Goal: Transaction & Acquisition: Purchase product/service

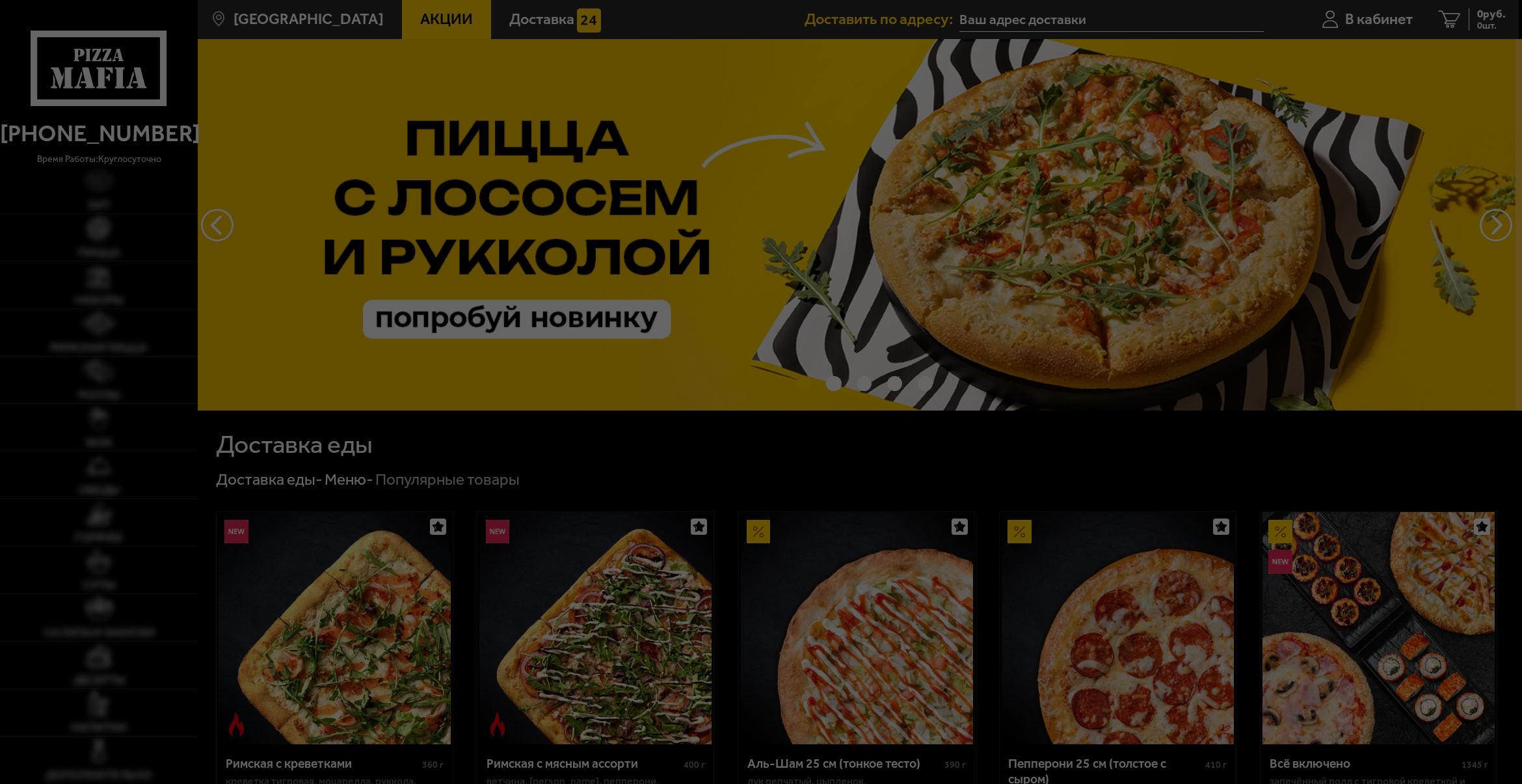
type input "[STREET_ADDRESS]"
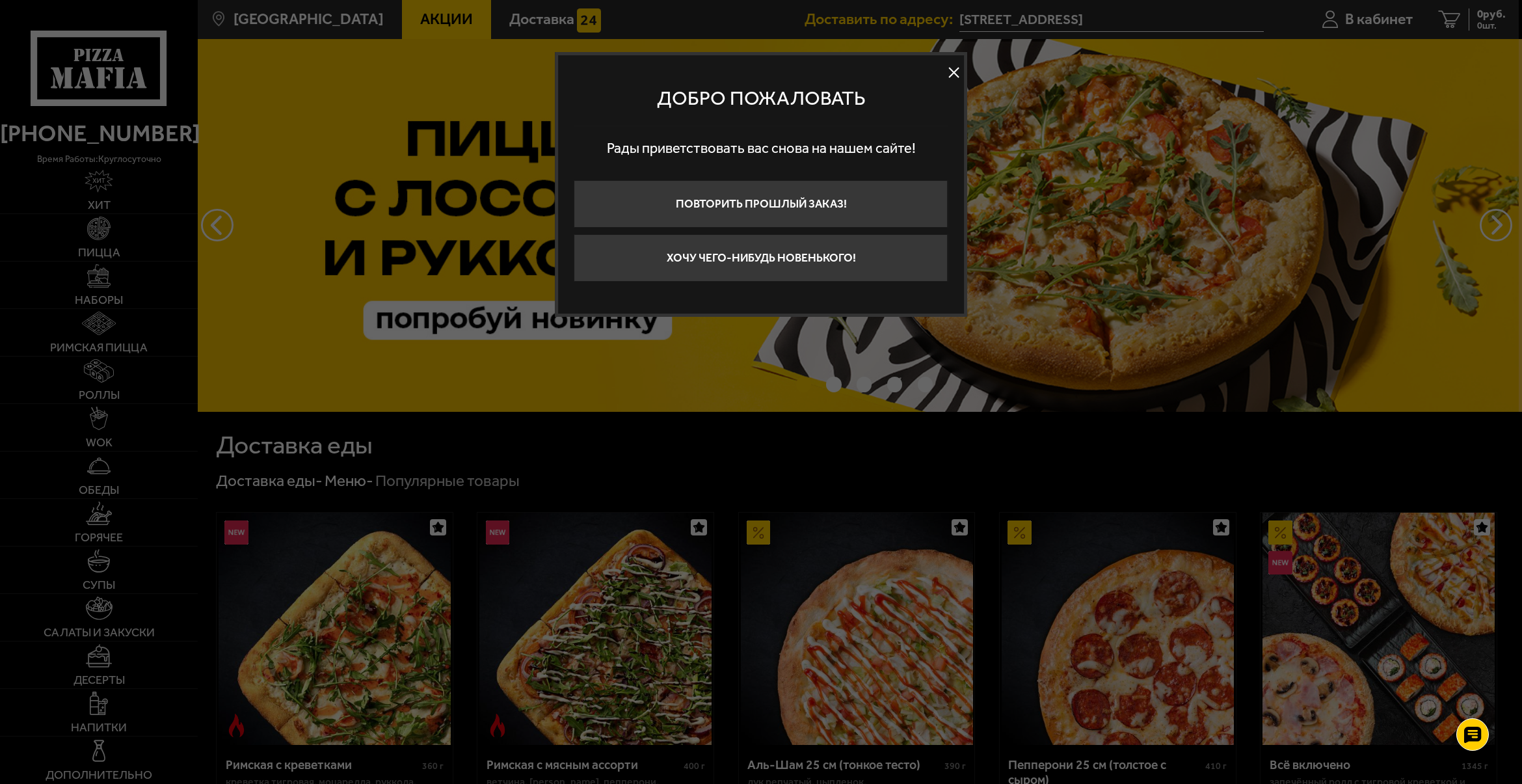
click at [957, 76] on button at bounding box center [955, 73] width 20 height 20
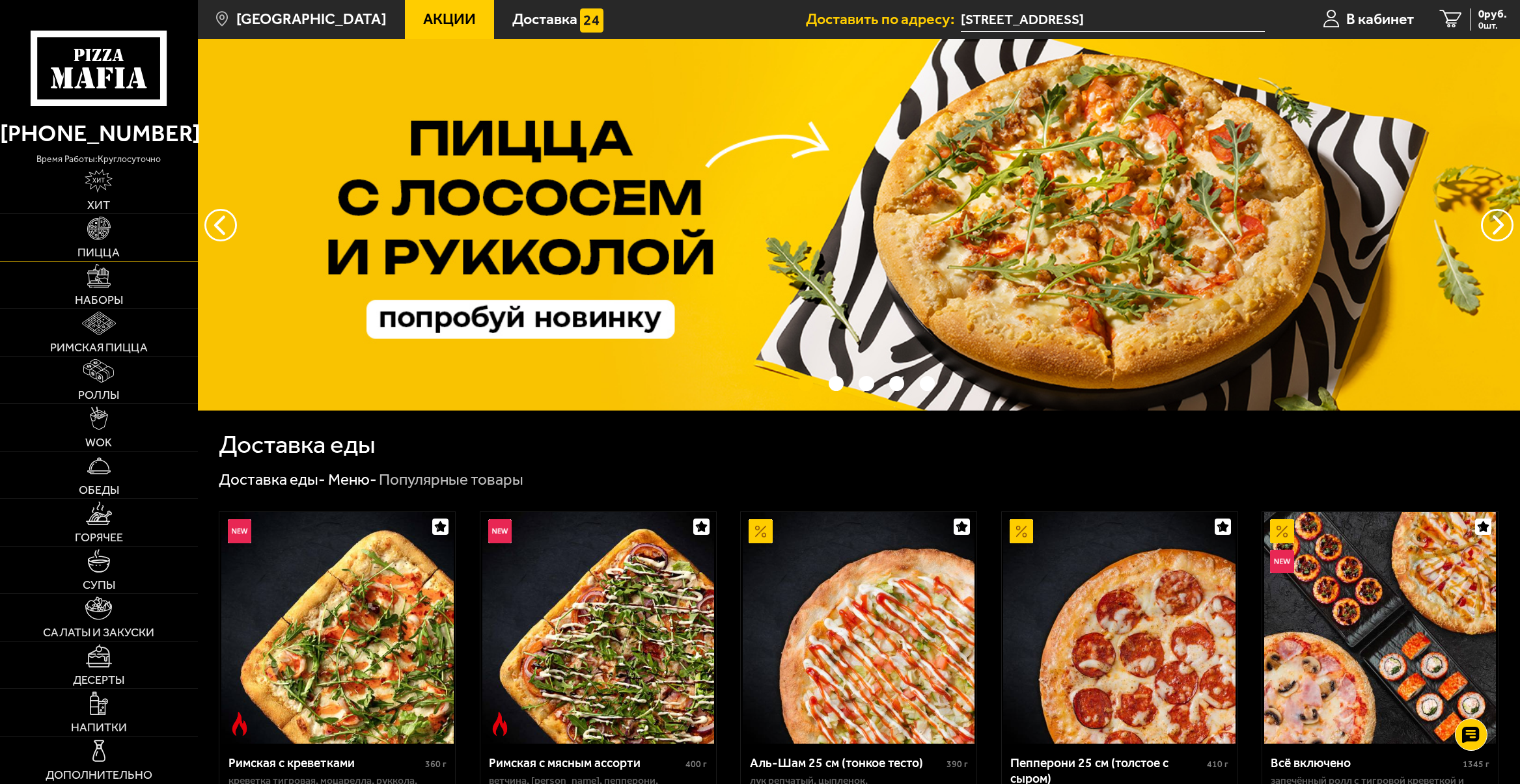
click at [115, 230] on link "Пицца" at bounding box center [99, 238] width 198 height 47
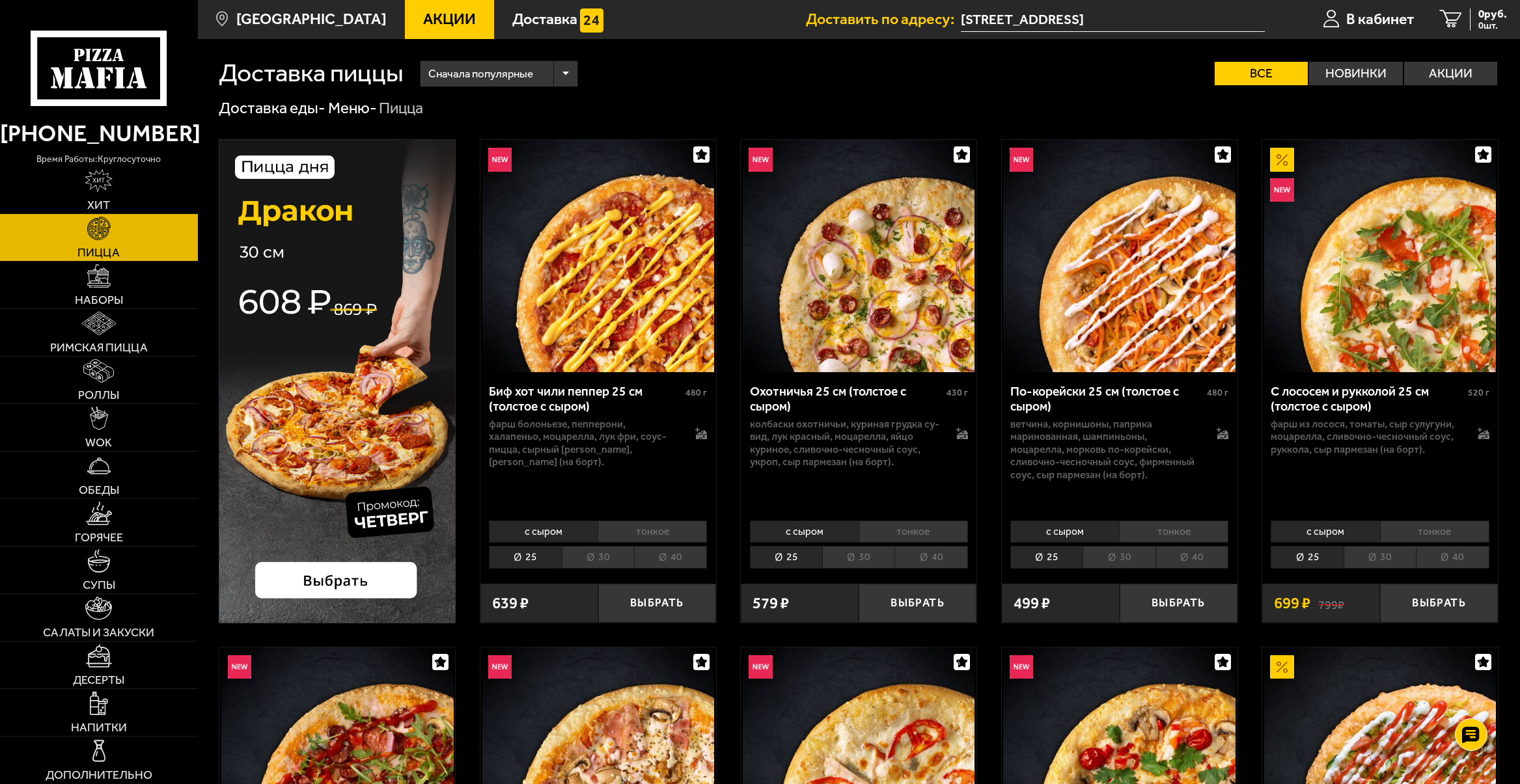
click at [897, 524] on li "тонкое" at bounding box center [913, 532] width 109 height 22
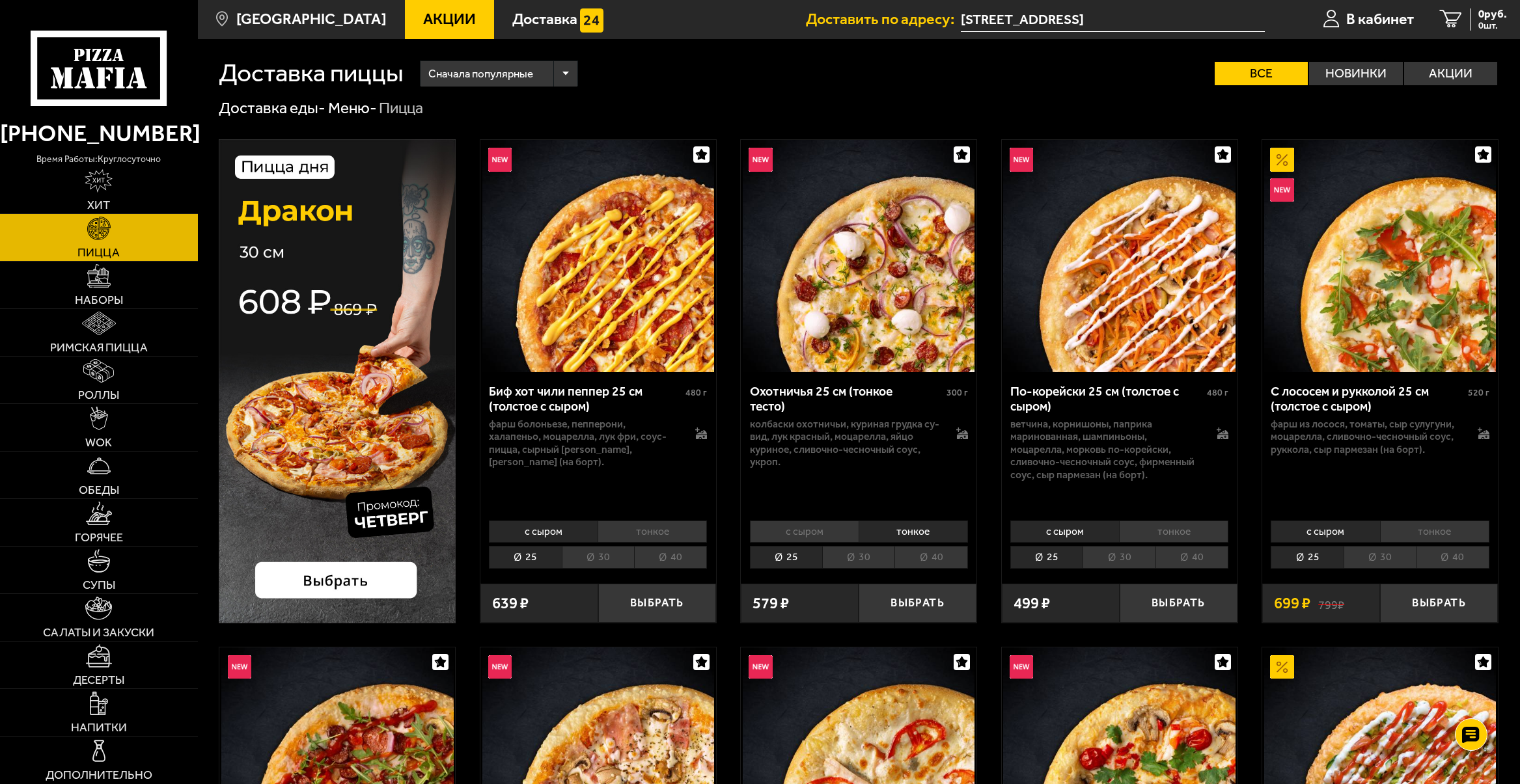
click at [805, 525] on li "с сыром" at bounding box center [804, 532] width 109 height 22
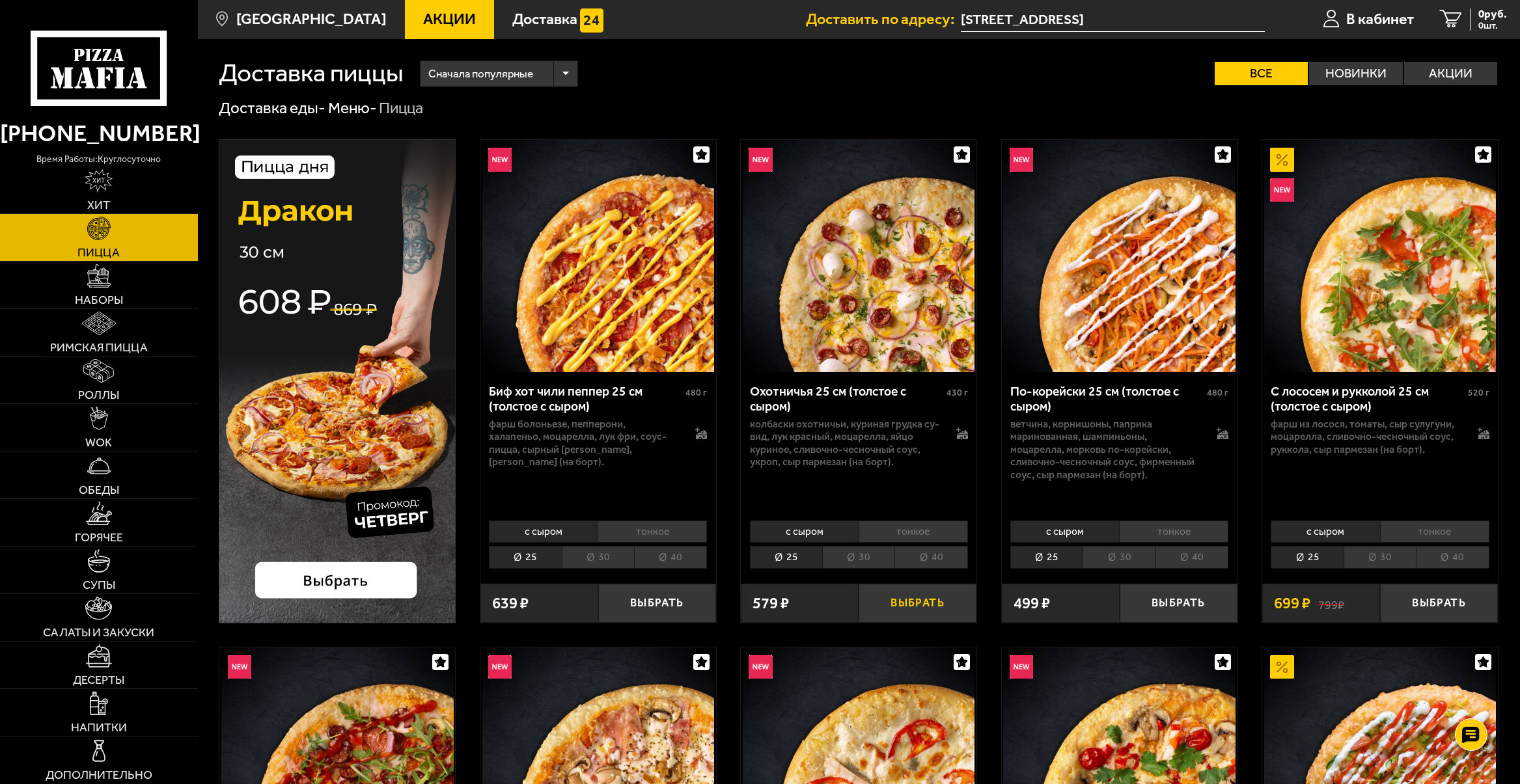
click at [913, 604] on button "Выбрать" at bounding box center [917, 602] width 118 height 39
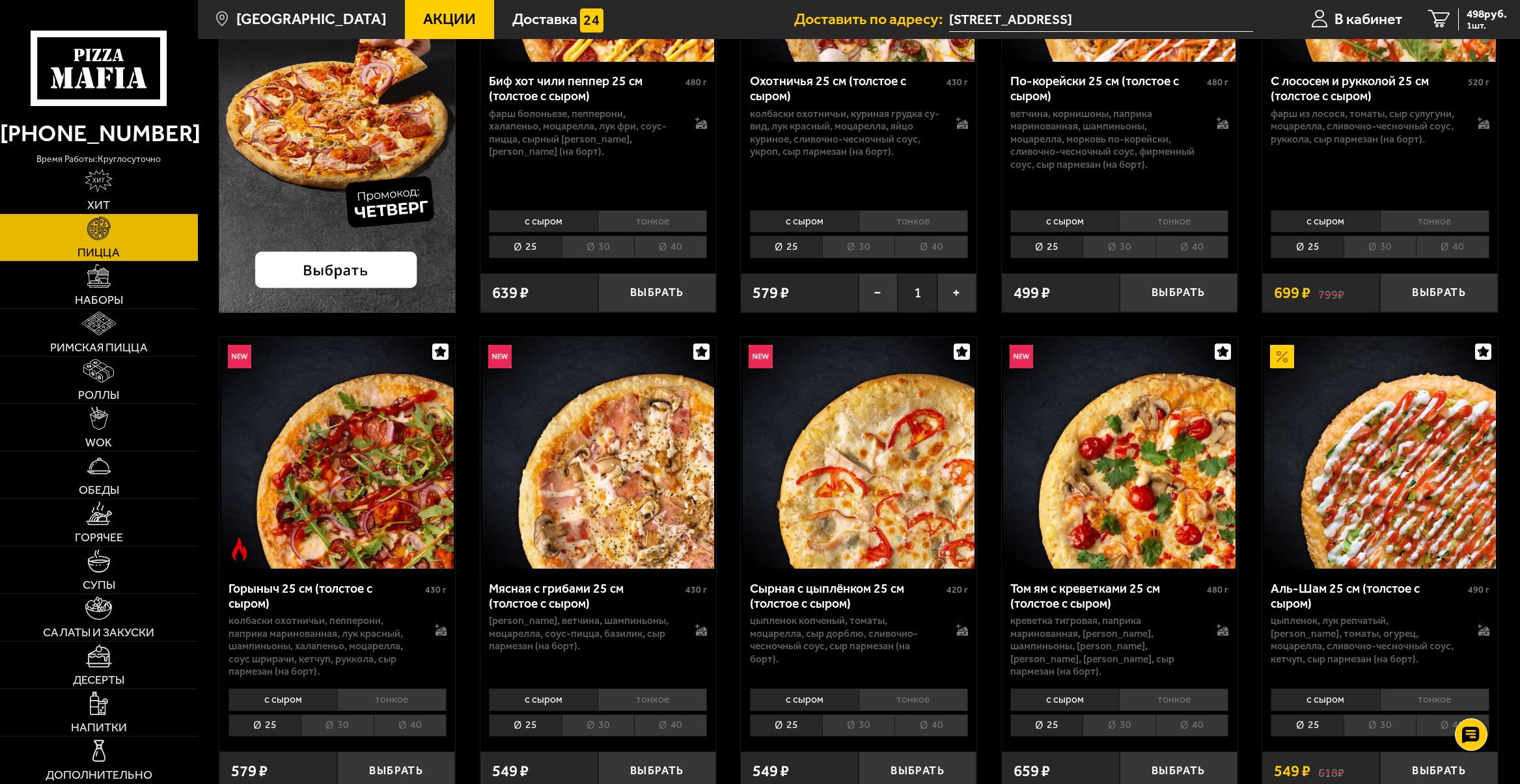
scroll to position [326, 0]
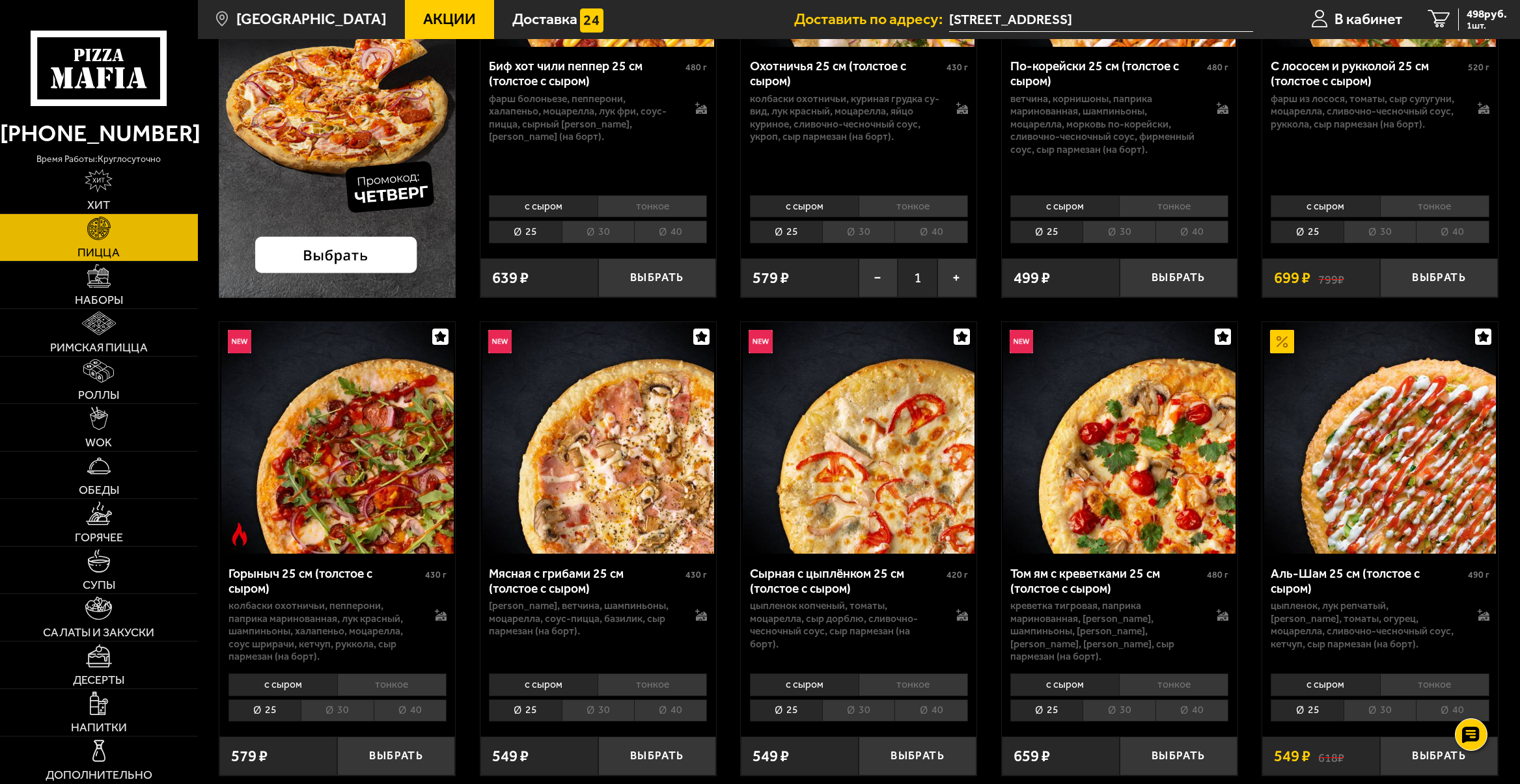
click at [1432, 685] on li "тонкое" at bounding box center [1434, 685] width 109 height 22
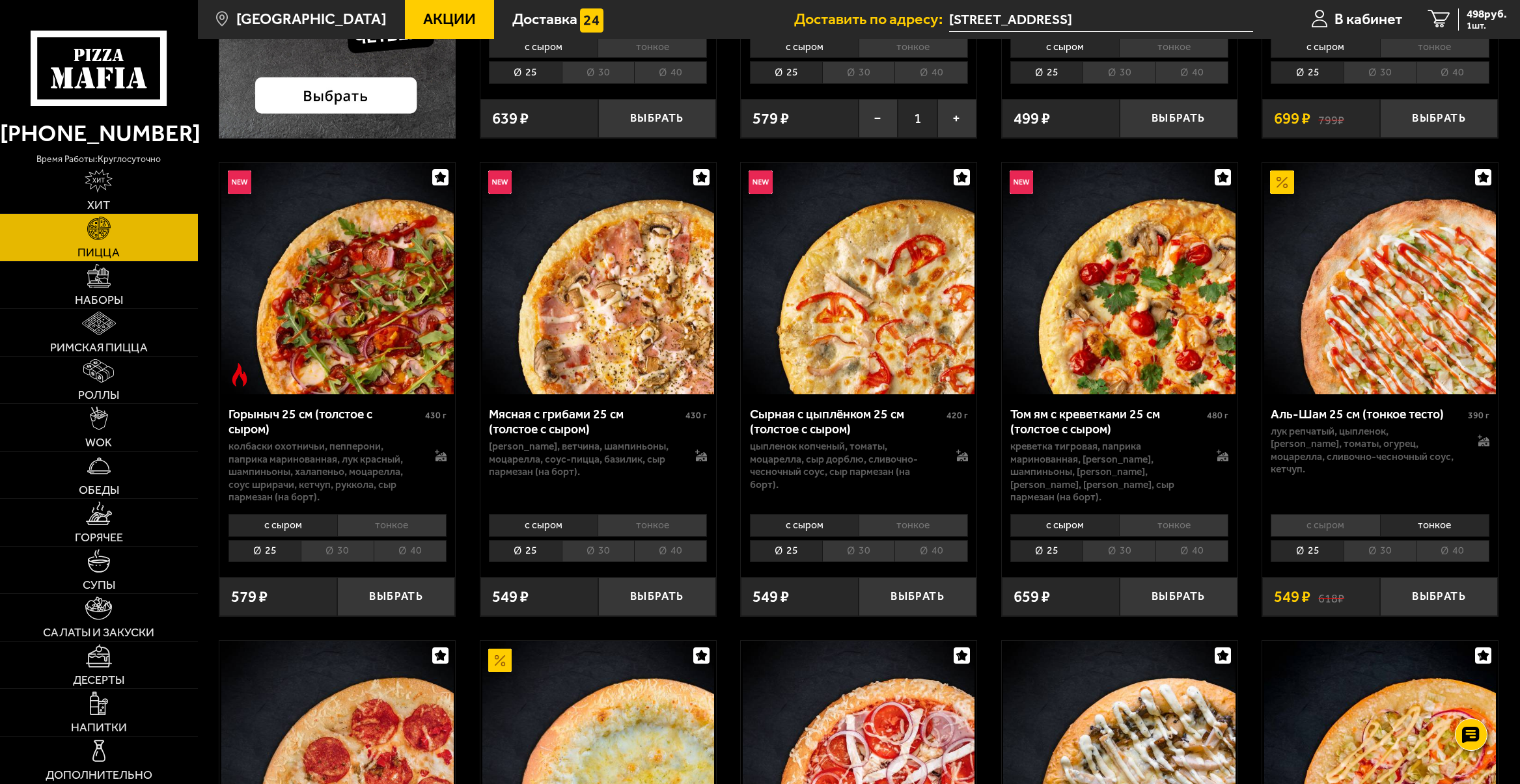
scroll to position [488, 0]
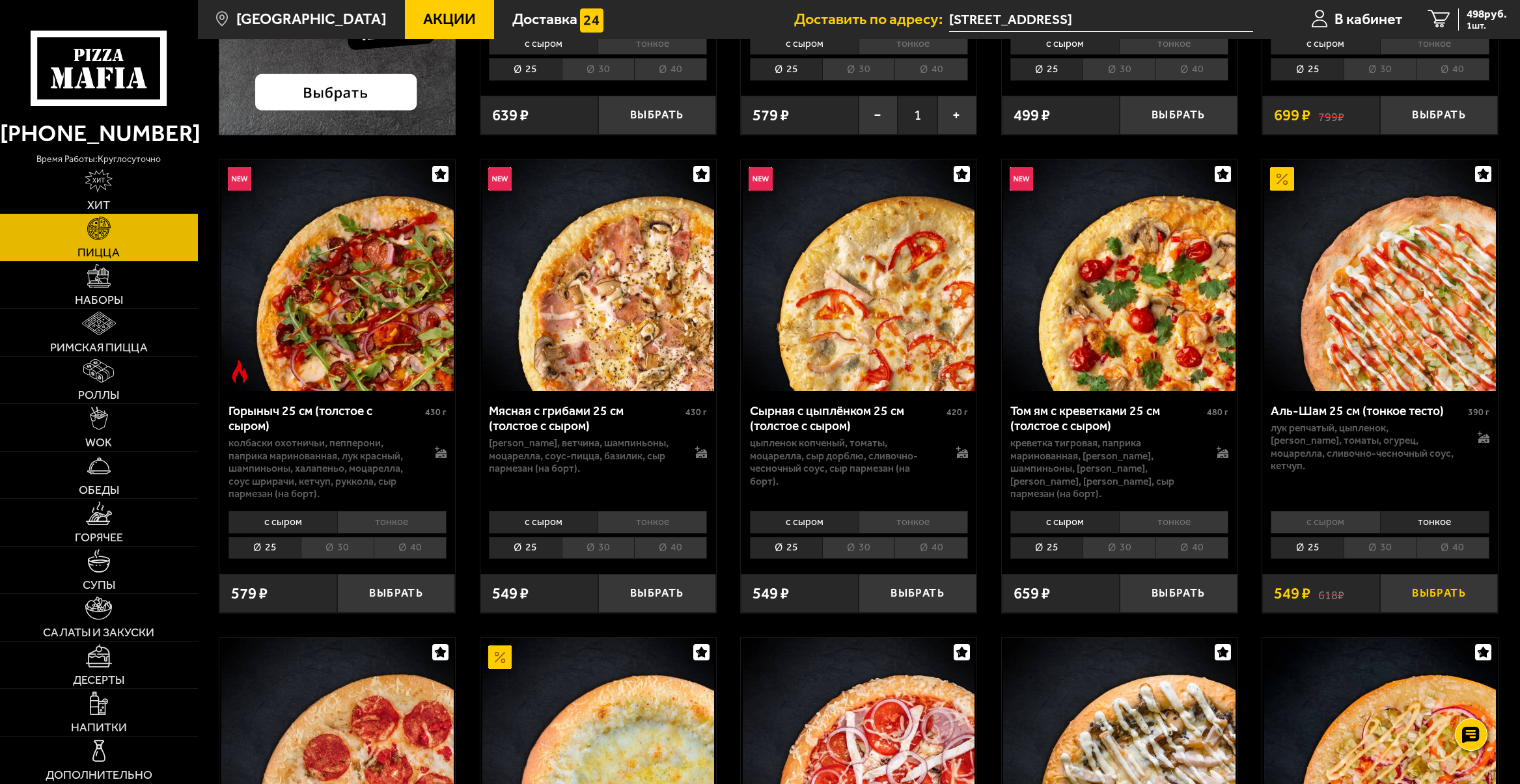
click at [1449, 600] on button "Выбрать" at bounding box center [1439, 593] width 118 height 39
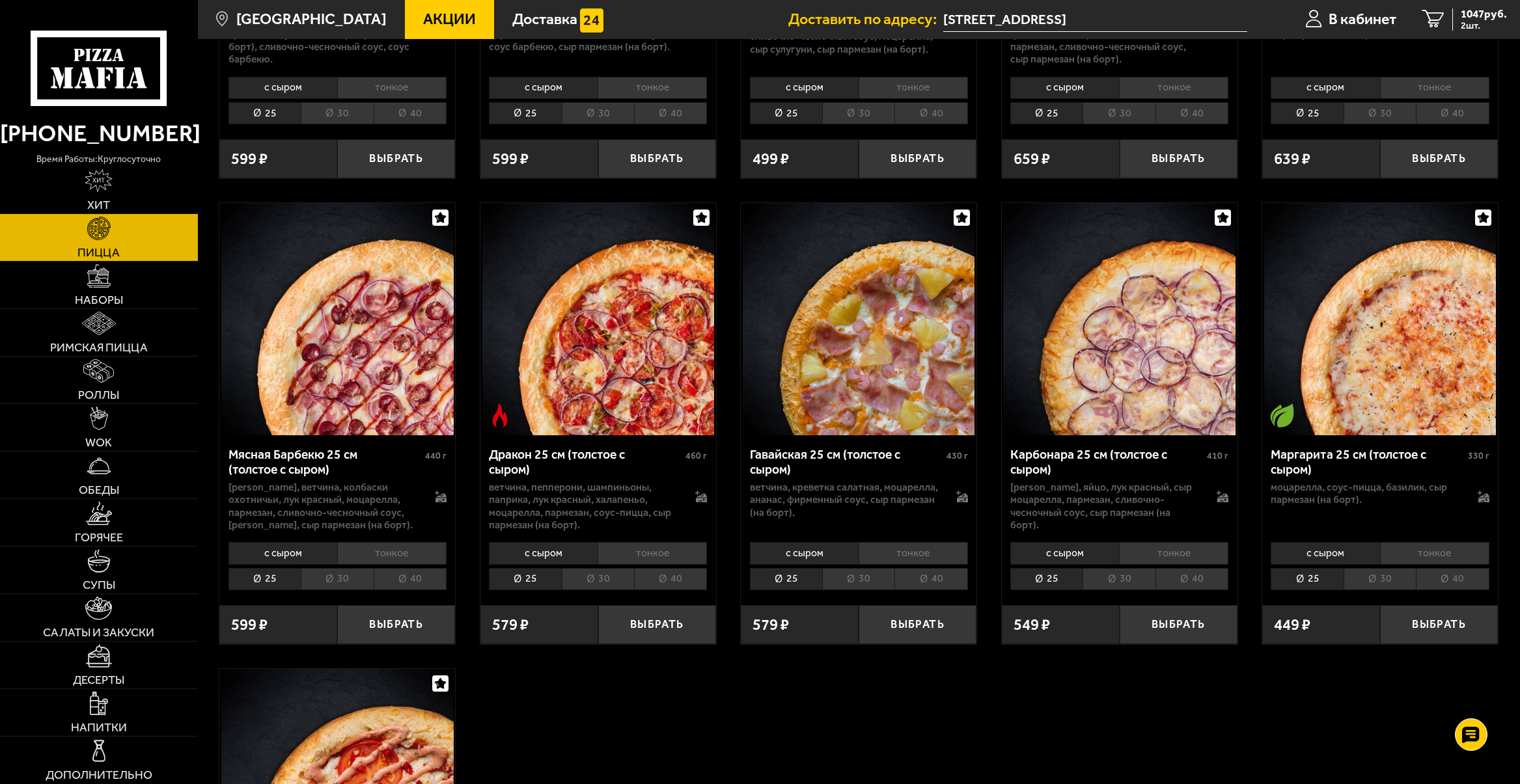
scroll to position [2846, 0]
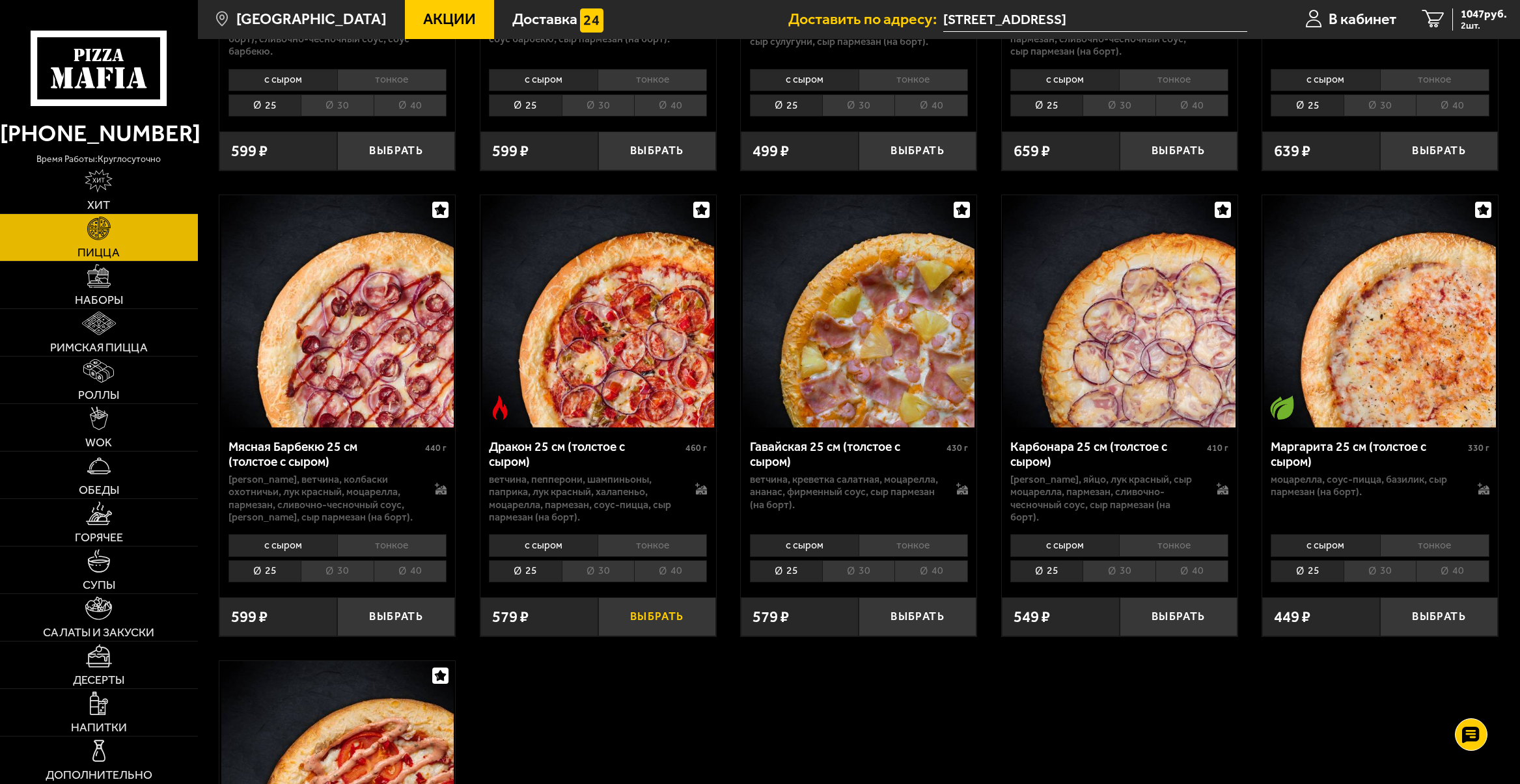
click at [668, 609] on button "Выбрать" at bounding box center [657, 616] width 118 height 39
click at [1460, 27] on span "3 шт." at bounding box center [1483, 25] width 46 height 10
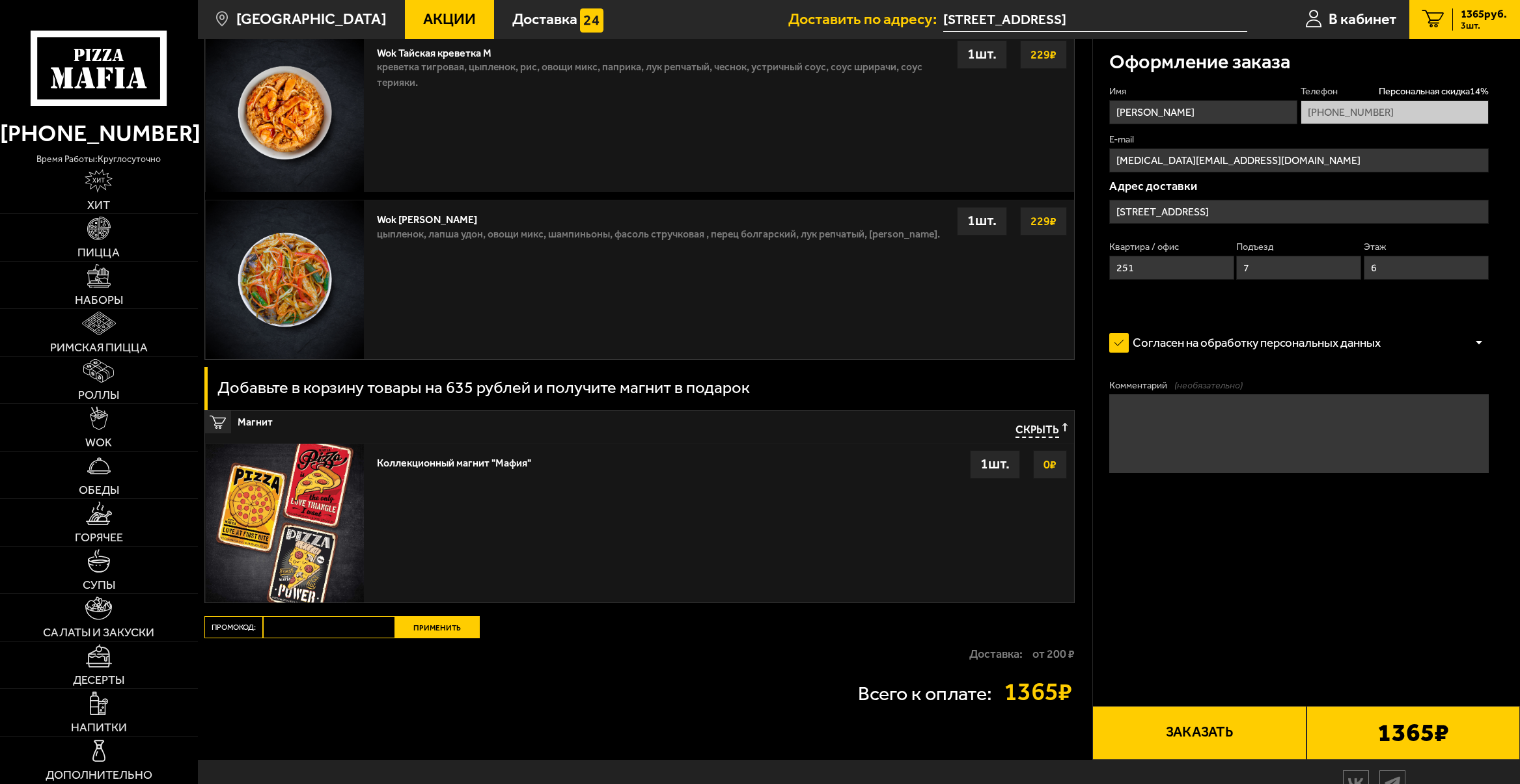
scroll to position [1613, 0]
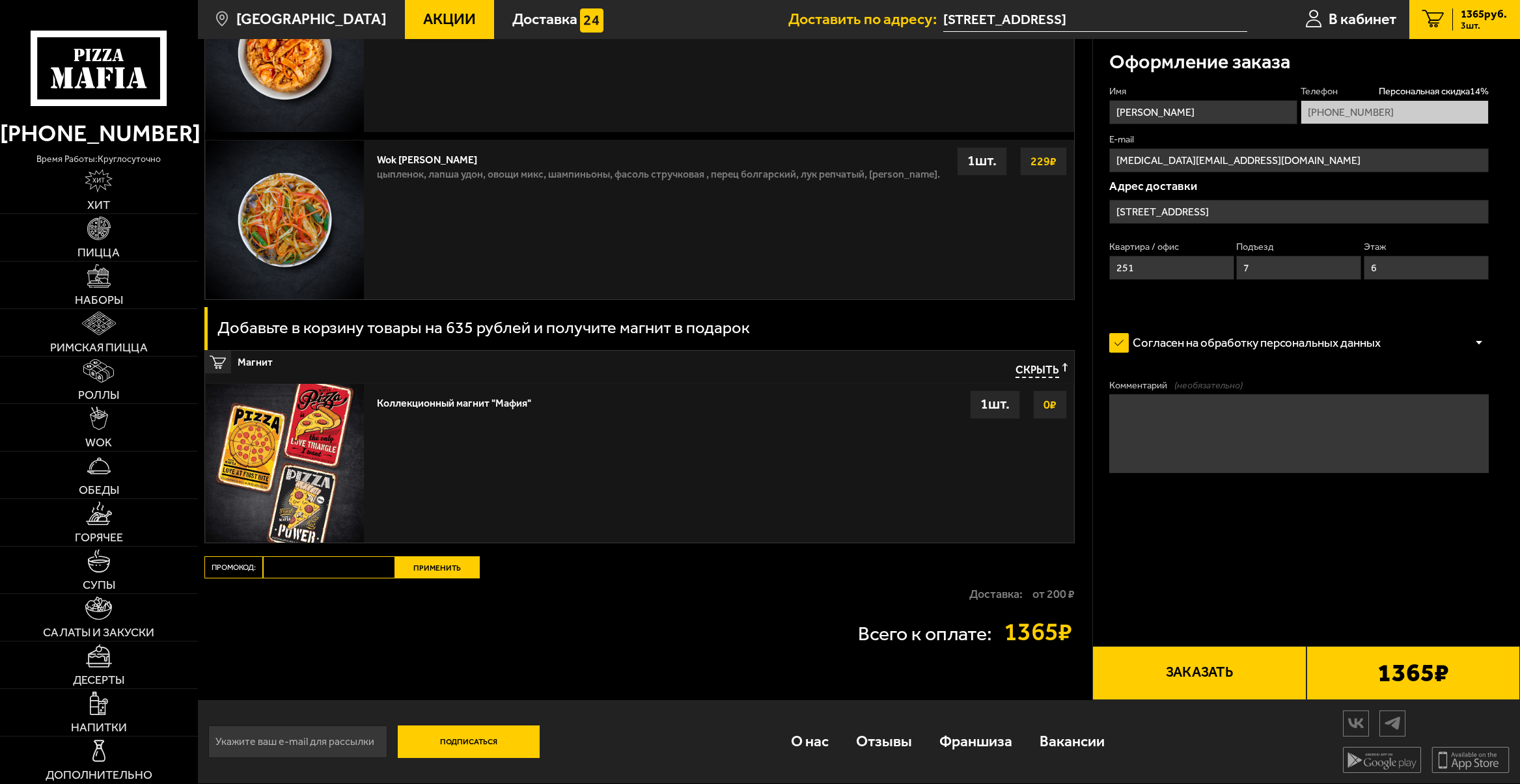
click at [982, 400] on div "1 шт." at bounding box center [994, 405] width 50 height 29
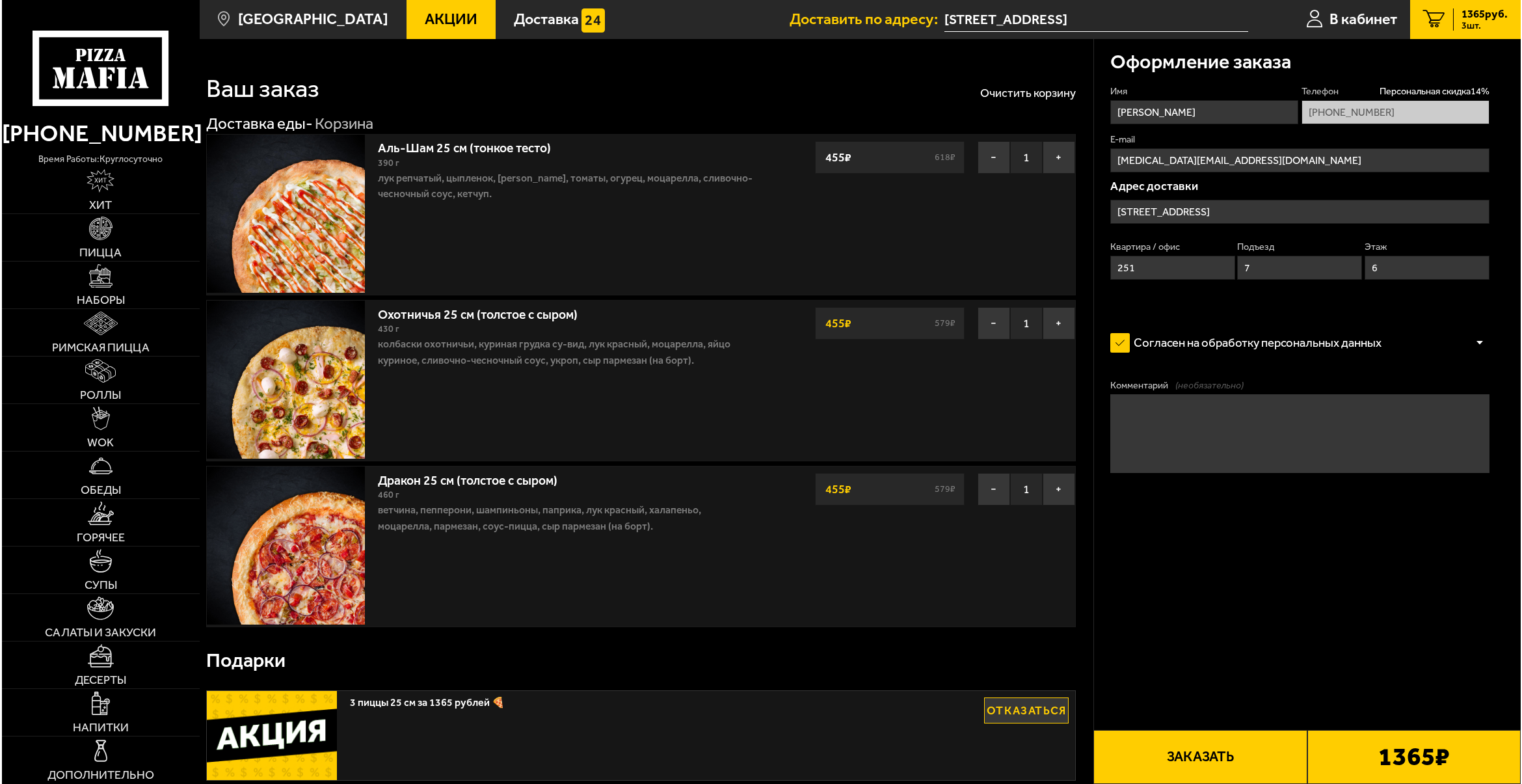
scroll to position [0, 0]
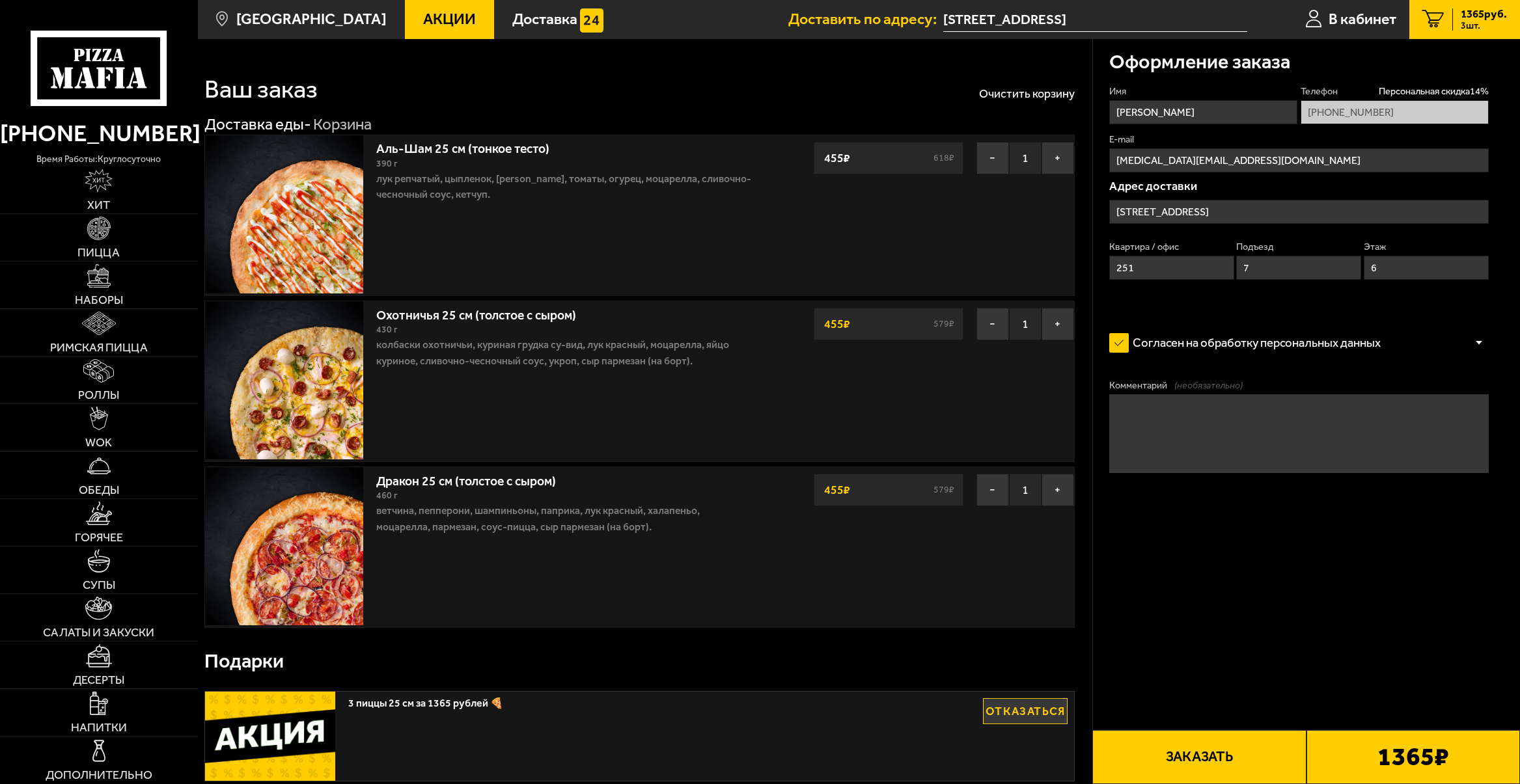
click at [1352, 219] on input "[STREET_ADDRESS]" at bounding box center [1299, 212] width 380 height 24
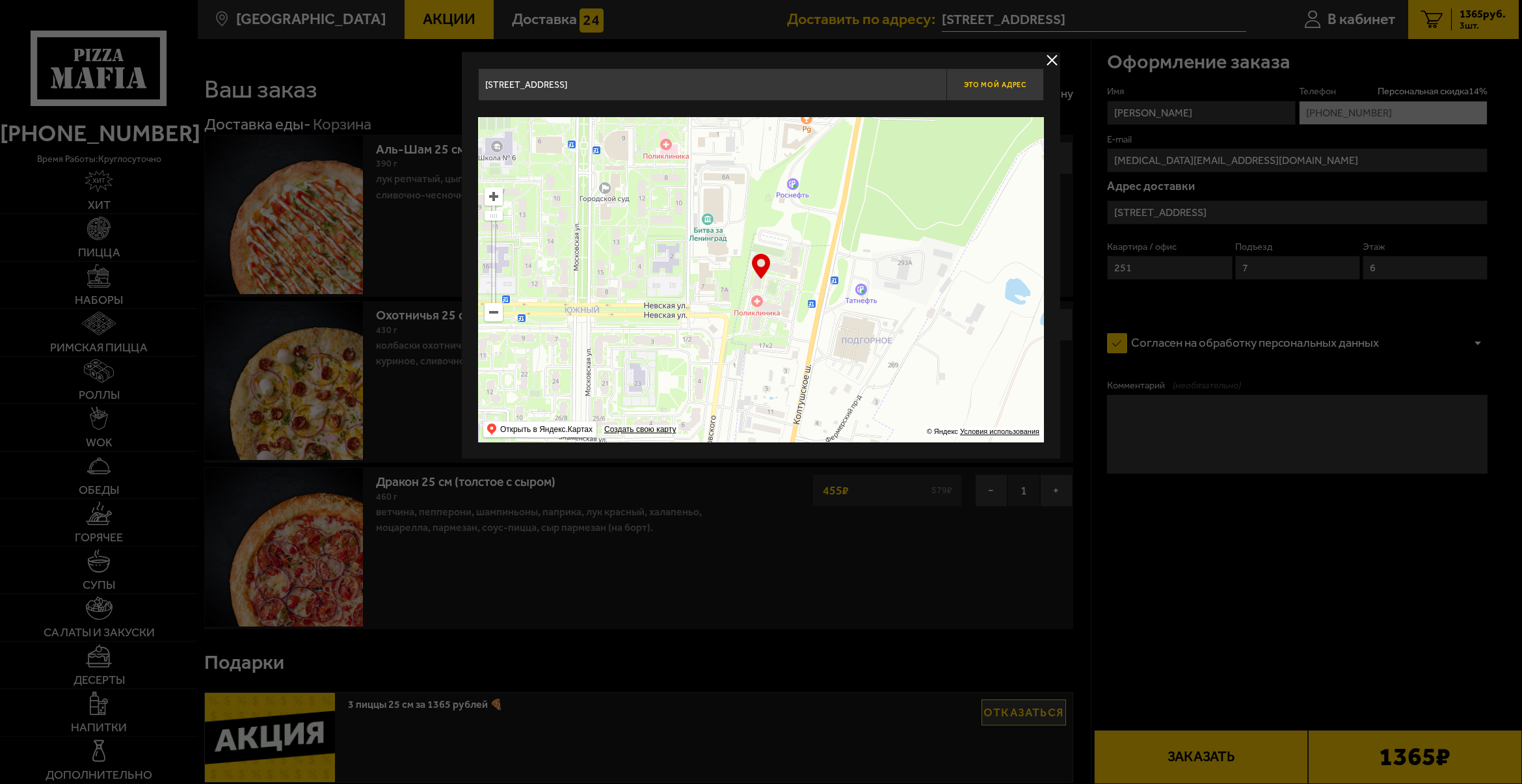
click at [982, 94] on button "Это мой адрес" at bounding box center [996, 85] width 98 height 33
click at [922, 88] on input "[STREET_ADDRESS]" at bounding box center [713, 85] width 468 height 33
drag, startPoint x: 929, startPoint y: 82, endPoint x: 304, endPoint y: 53, distance: 625.7
type input "[STREET_ADDRESS]"
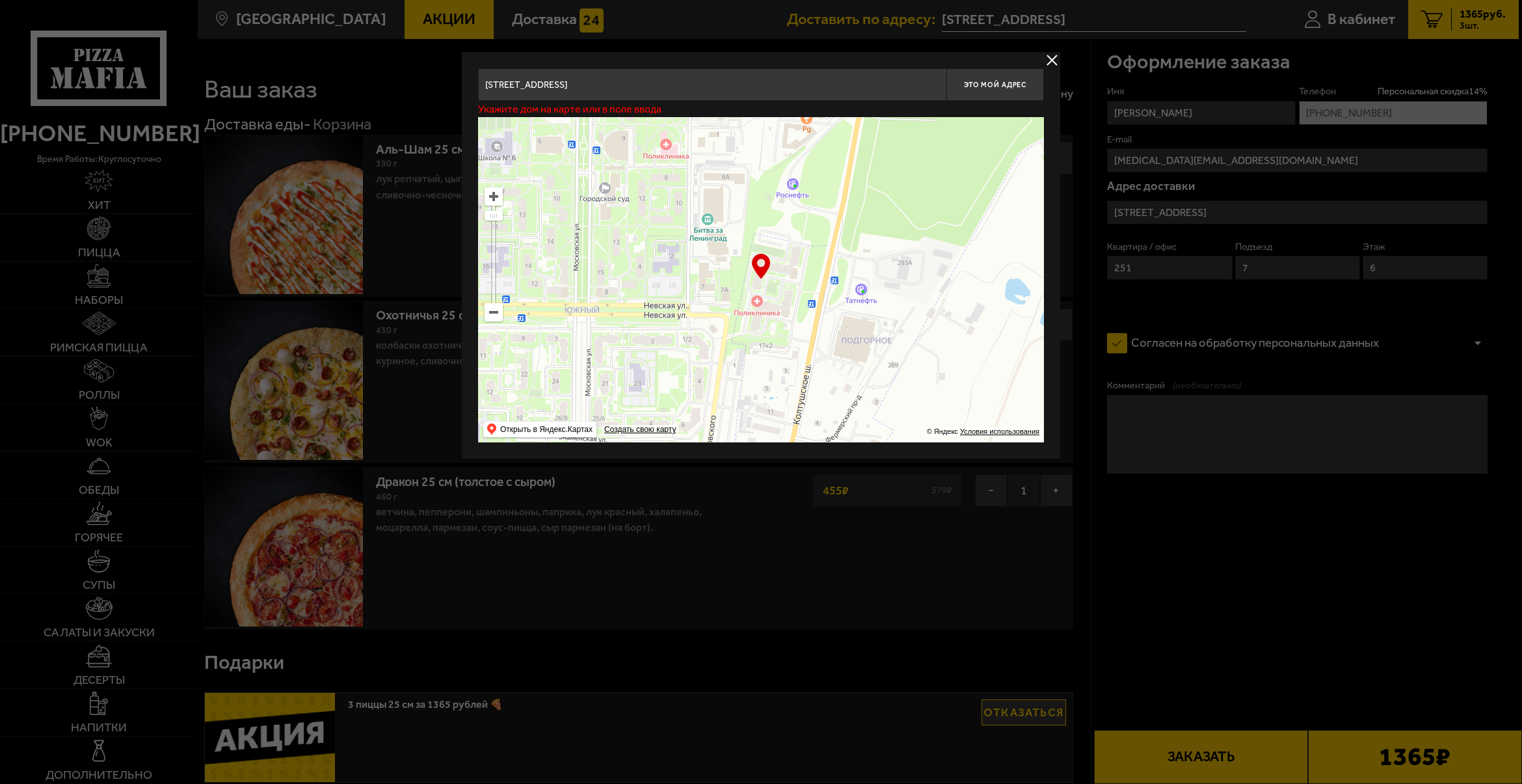
drag, startPoint x: 662, startPoint y: 78, endPoint x: 96, endPoint y: 67, distance: 566.1
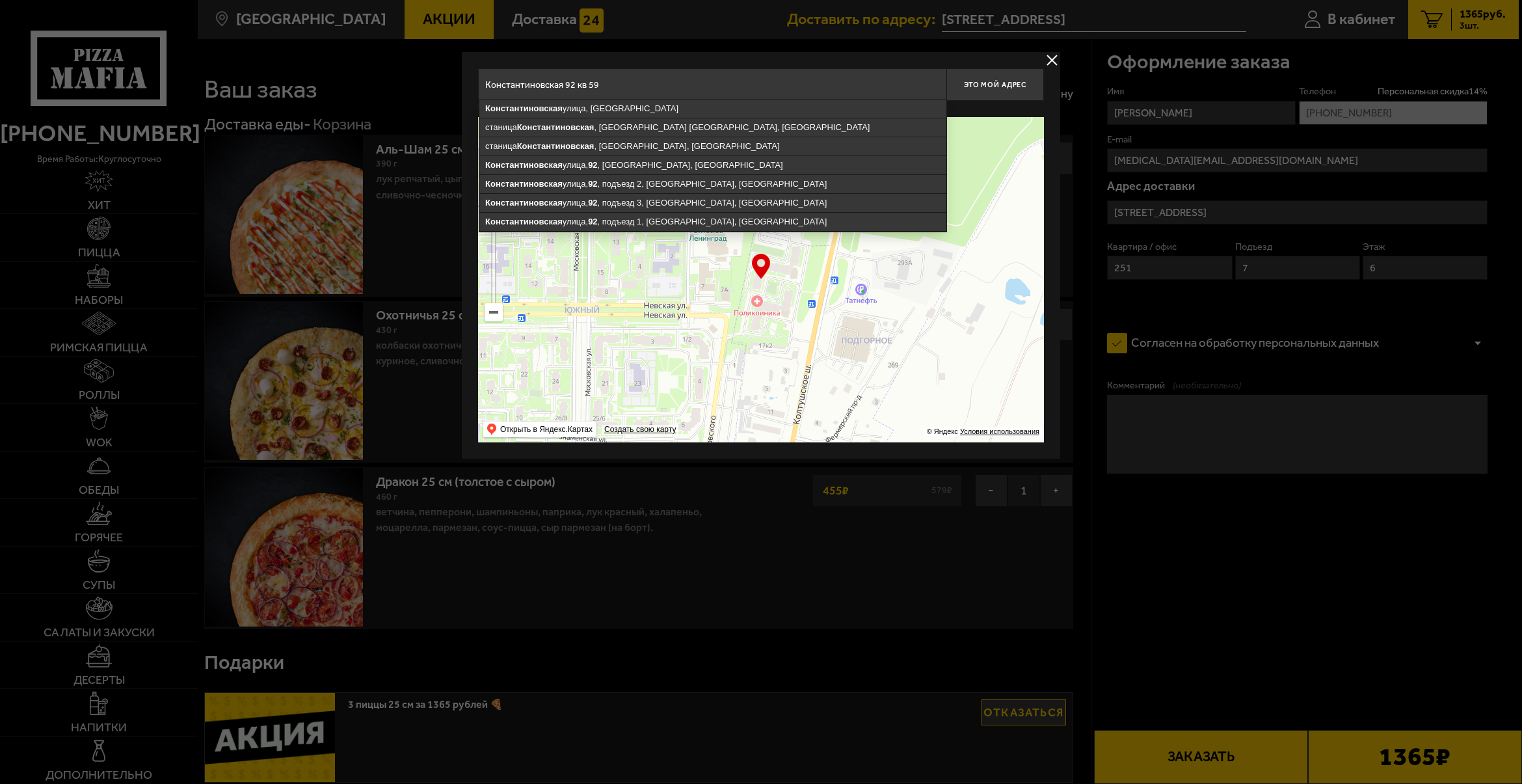
drag, startPoint x: 632, startPoint y: 79, endPoint x: 244, endPoint y: 88, distance: 388.1
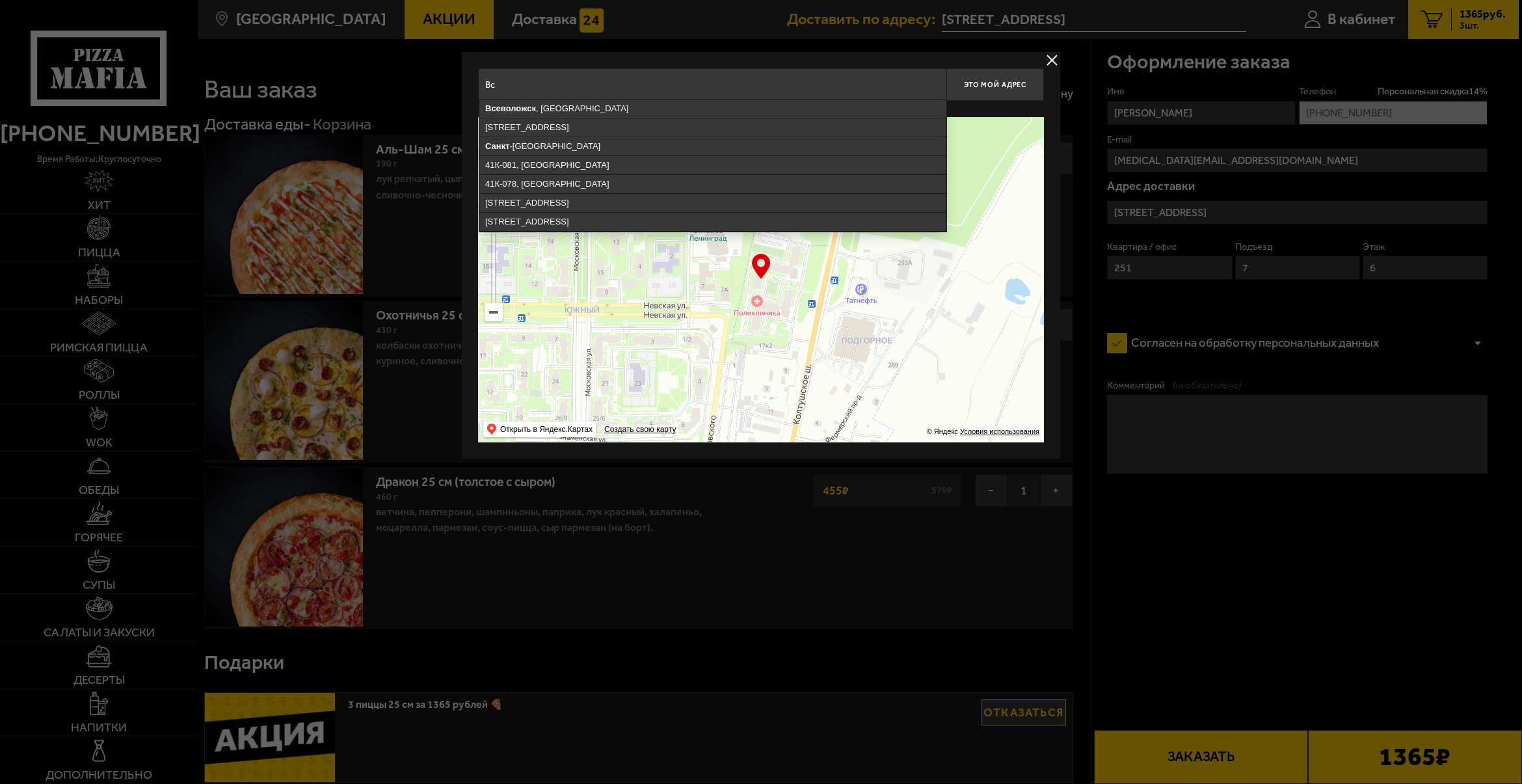
type input "В"
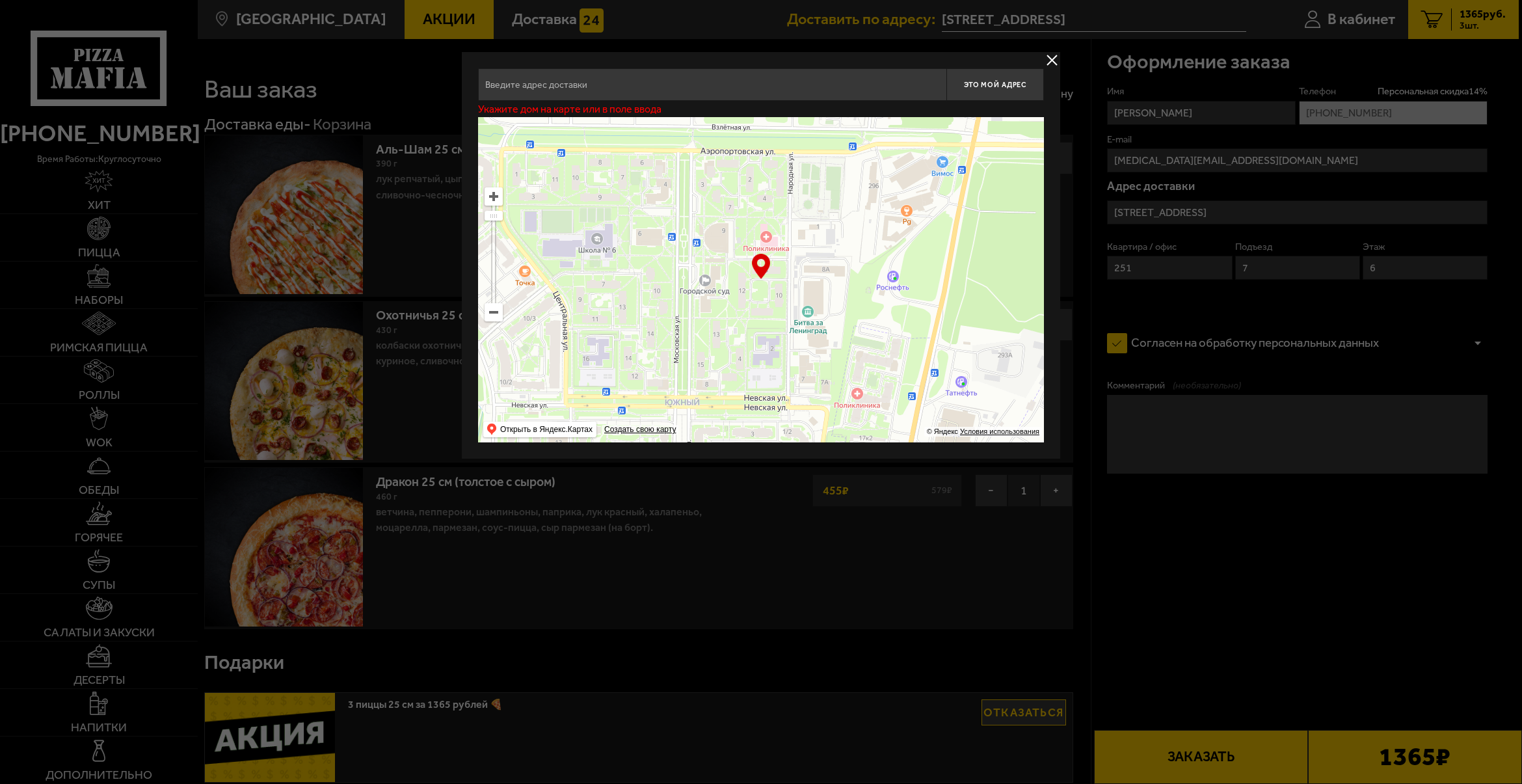
drag, startPoint x: 723, startPoint y: 349, endPoint x: 789, endPoint y: 312, distance: 75.7
click at [864, 415] on ymaps at bounding box center [761, 279] width 566 height 326
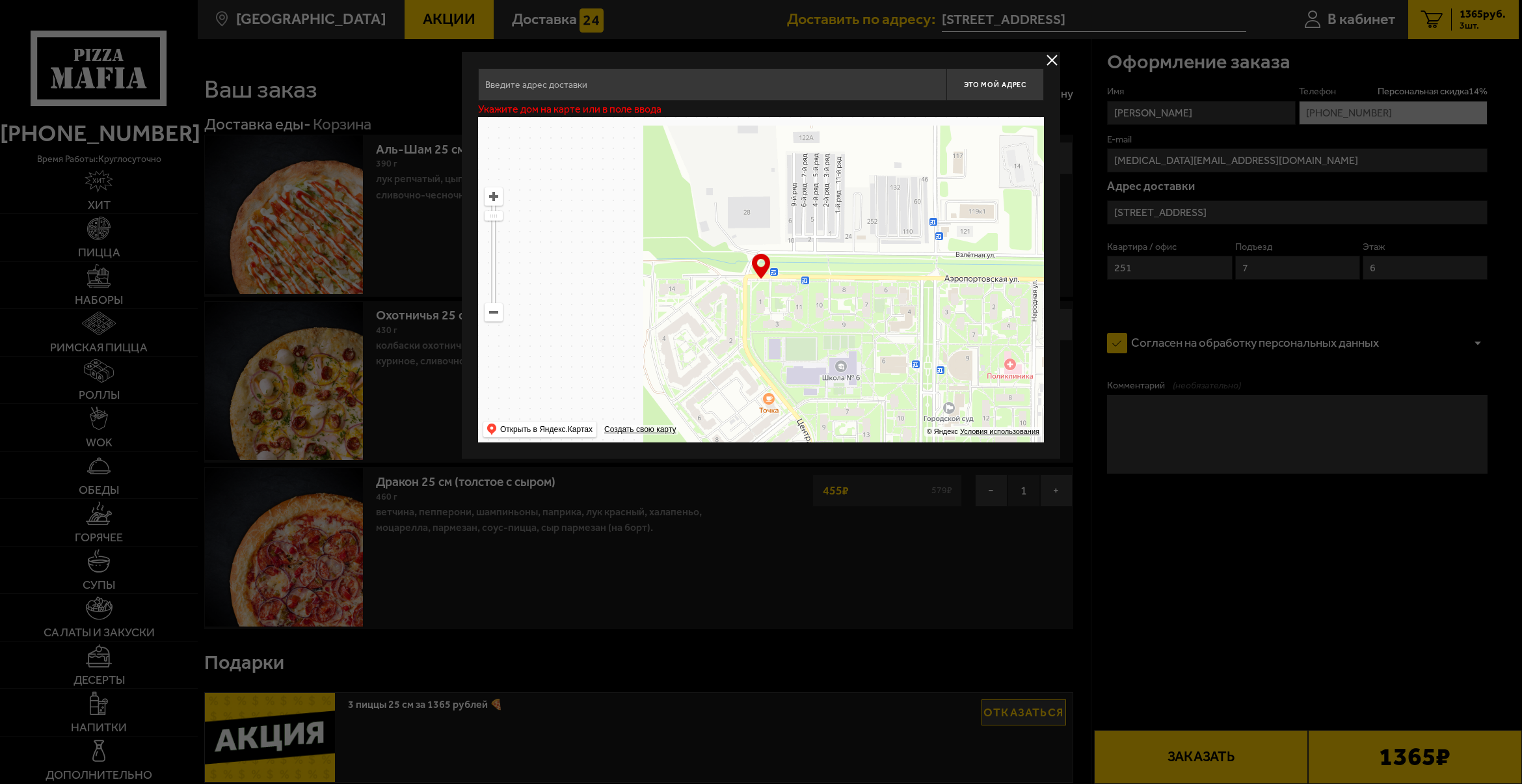
type input "[STREET_ADDRESS]"
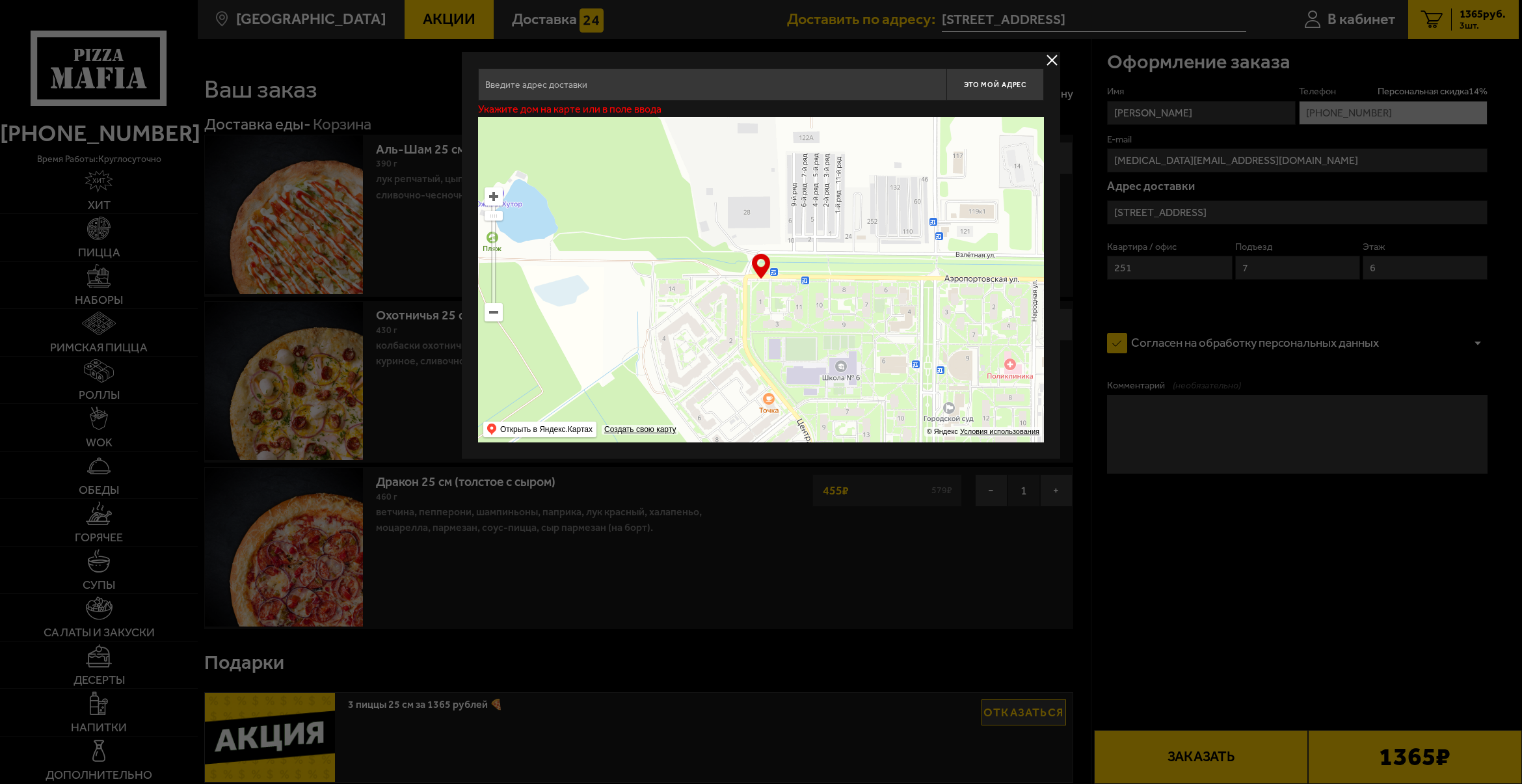
type input "[STREET_ADDRESS]"
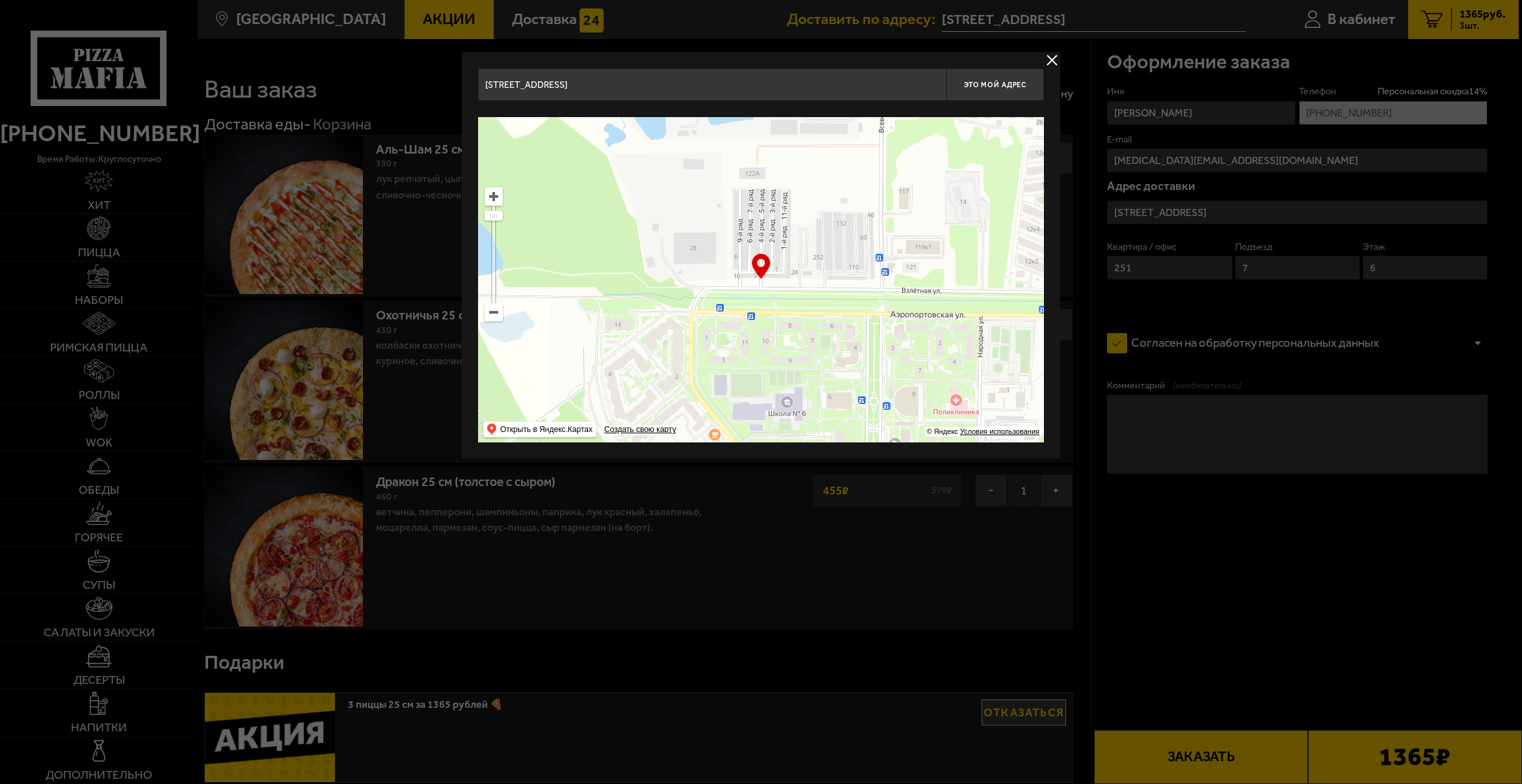
drag, startPoint x: 763, startPoint y: 298, endPoint x: 660, endPoint y: 383, distance: 133.5
click at [660, 384] on ymaps at bounding box center [761, 279] width 566 height 326
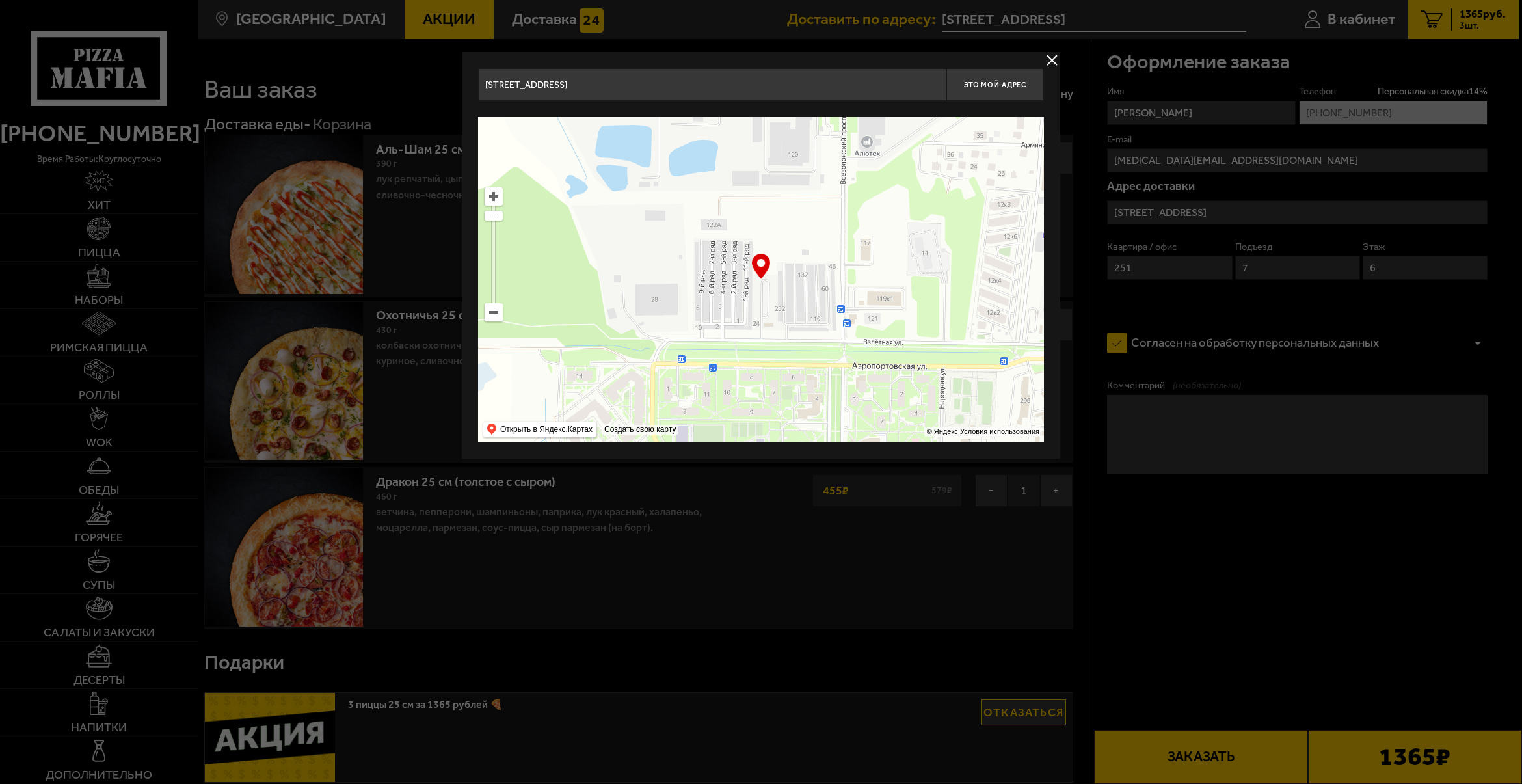
drag, startPoint x: 895, startPoint y: 222, endPoint x: 895, endPoint y: 306, distance: 84.0
click at [895, 303] on ymaps at bounding box center [761, 279] width 566 height 326
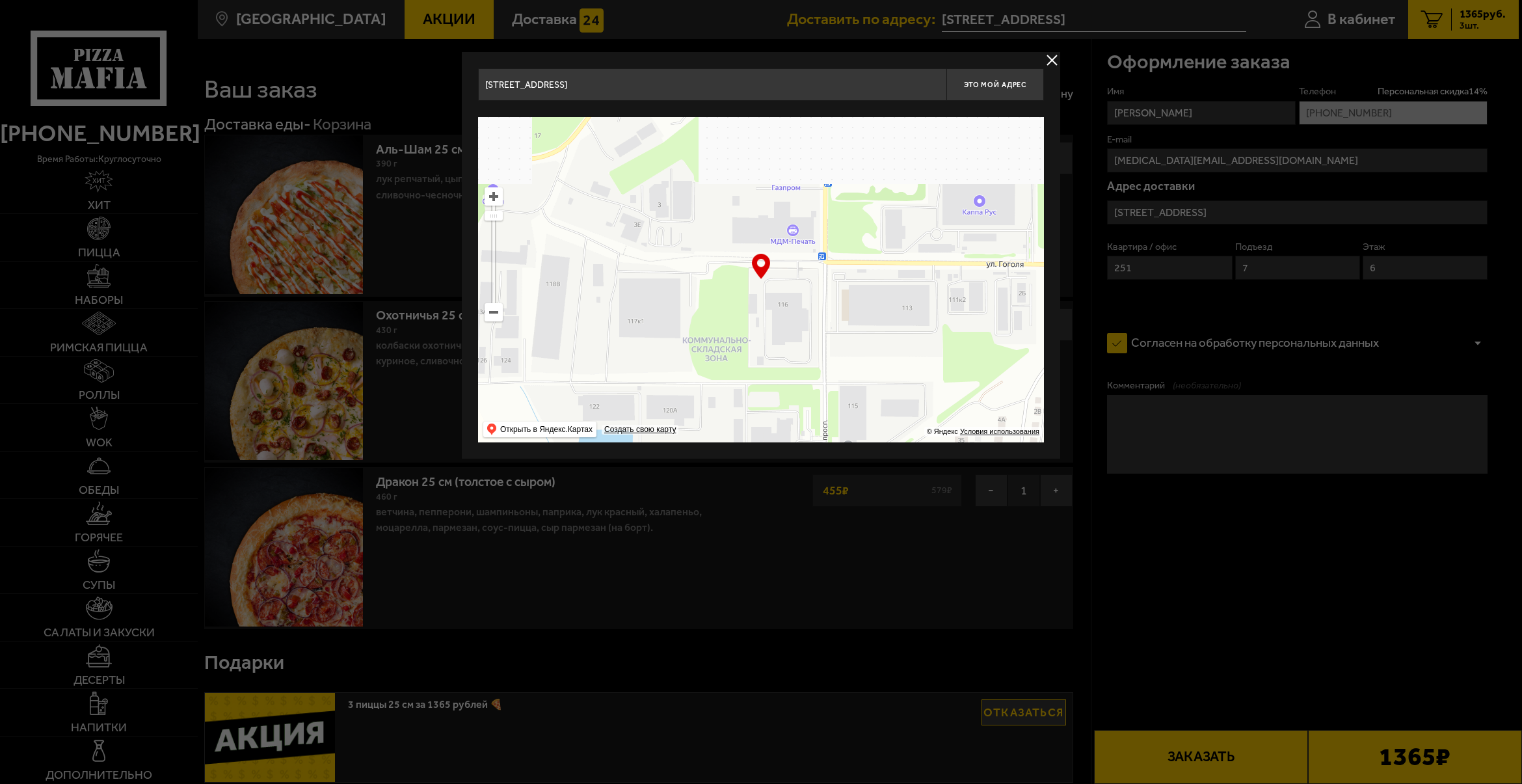
drag, startPoint x: 868, startPoint y: 324, endPoint x: 849, endPoint y: 334, distance: 21.5
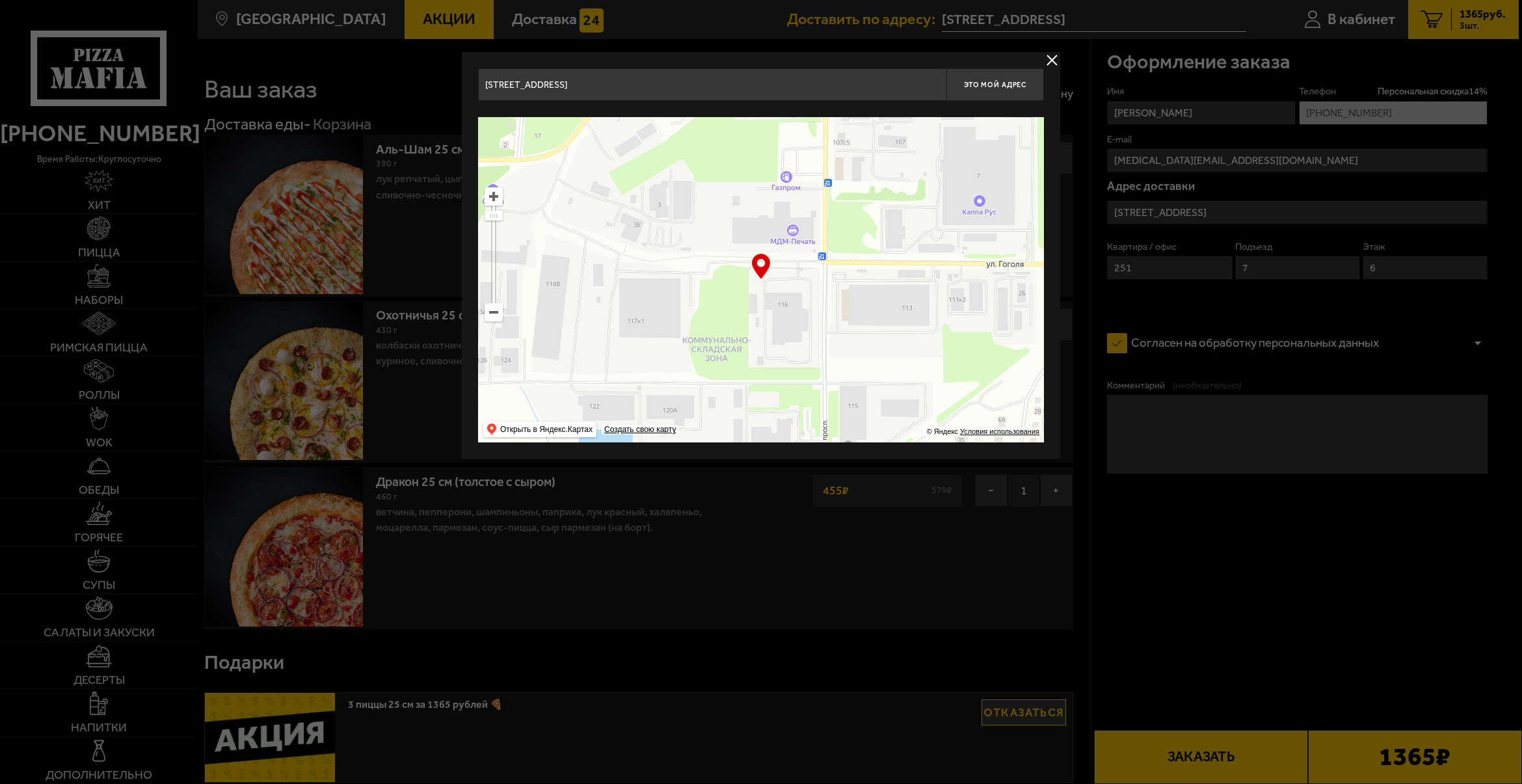
click at [856, 340] on ymaps at bounding box center [761, 279] width 566 height 326
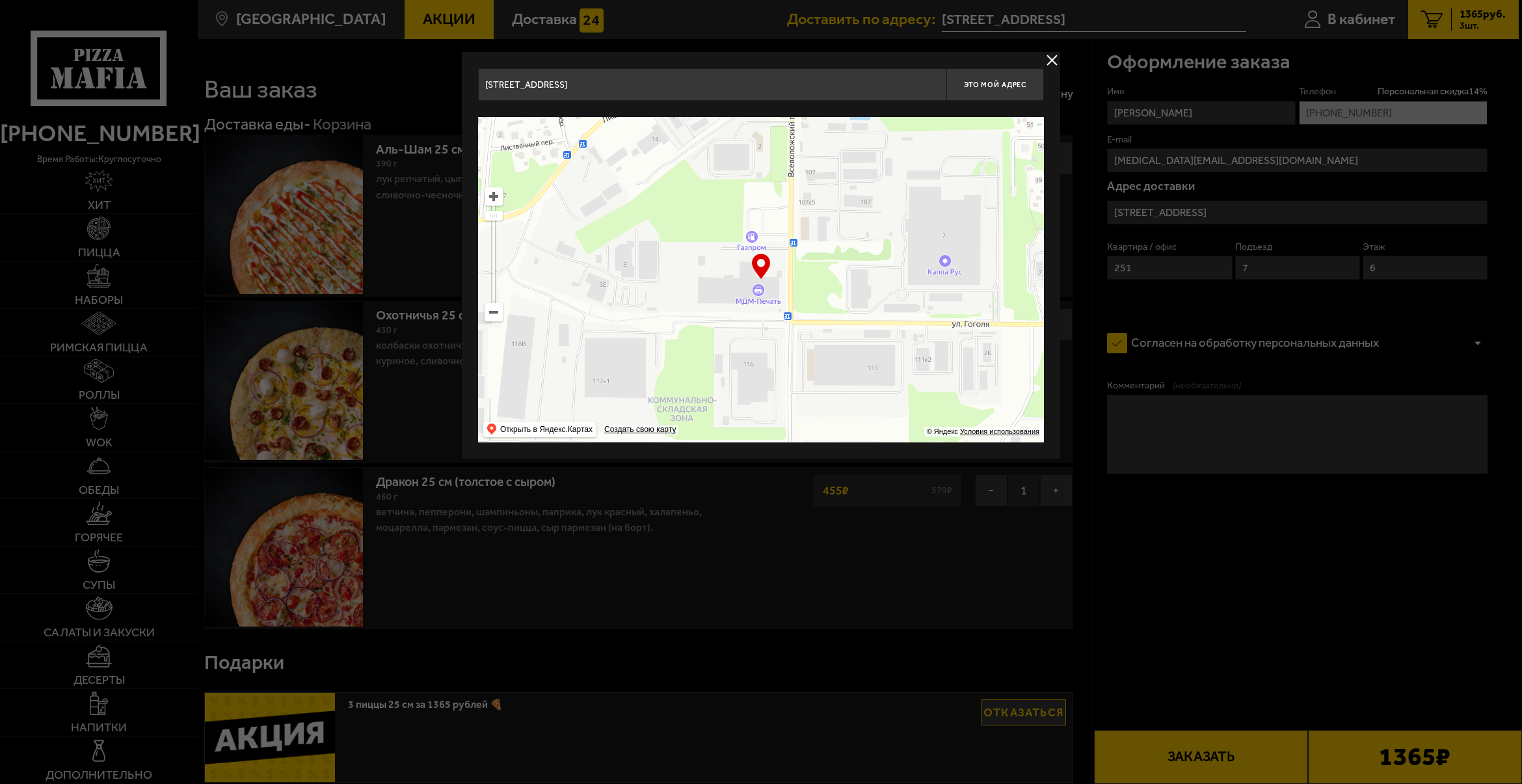
drag, startPoint x: 849, startPoint y: 317, endPoint x: 840, endPoint y: 328, distance: 14.2
click at [844, 335] on ymaps at bounding box center [761, 279] width 566 height 326
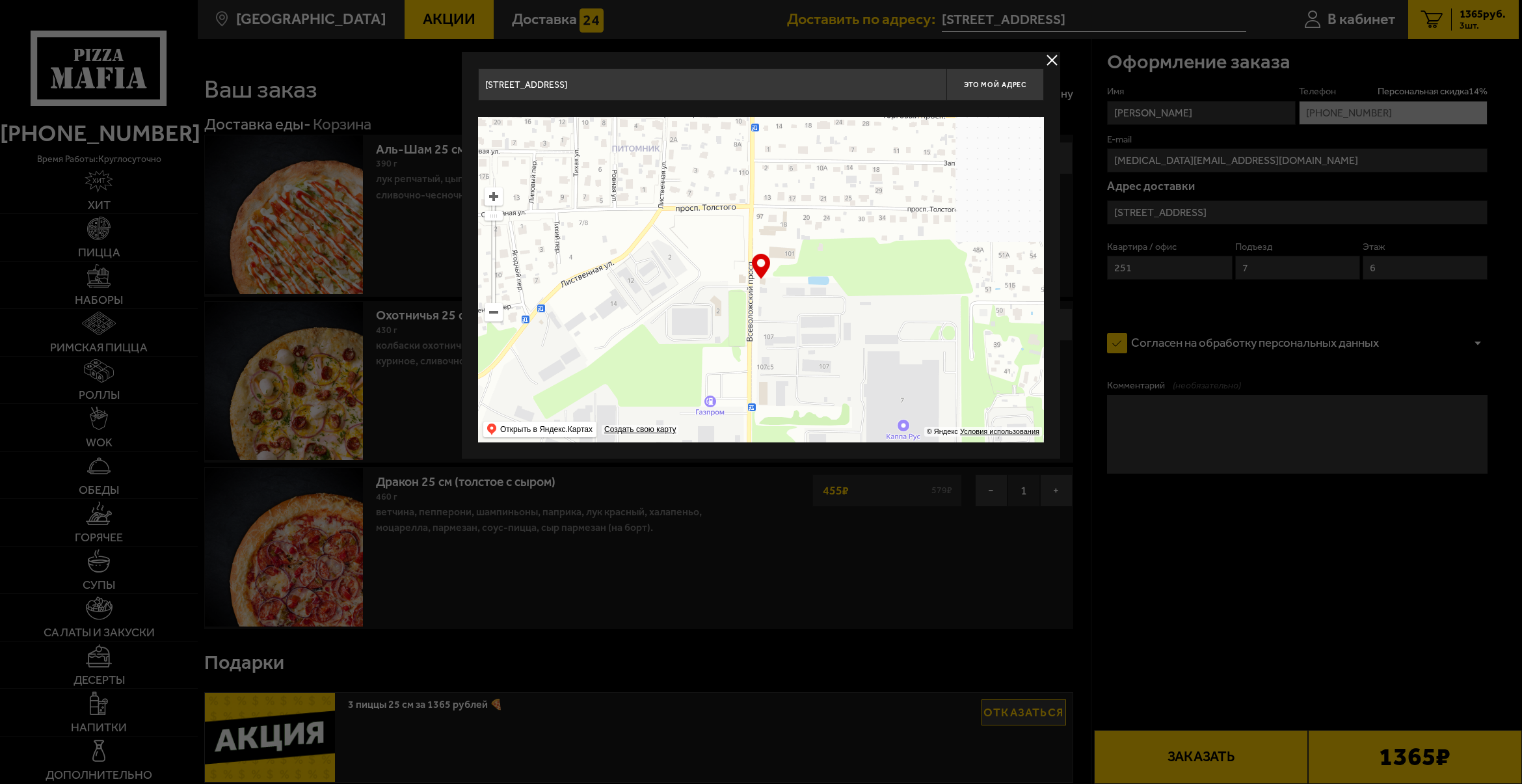
type input "[STREET_ADDRESS]"
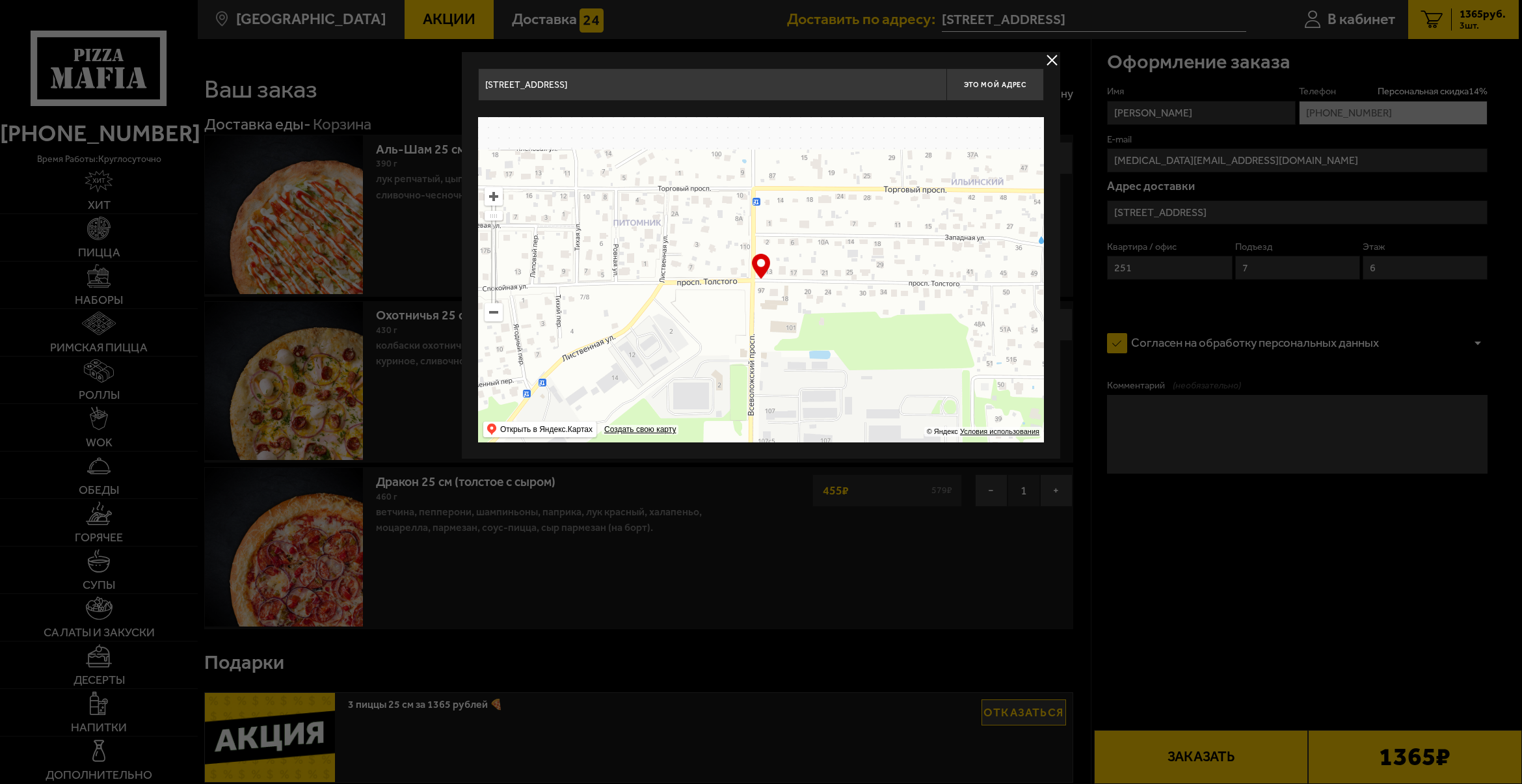
drag, startPoint x: 849, startPoint y: 346, endPoint x: 853, endPoint y: 358, distance: 12.6
click at [853, 358] on ymaps at bounding box center [761, 279] width 566 height 326
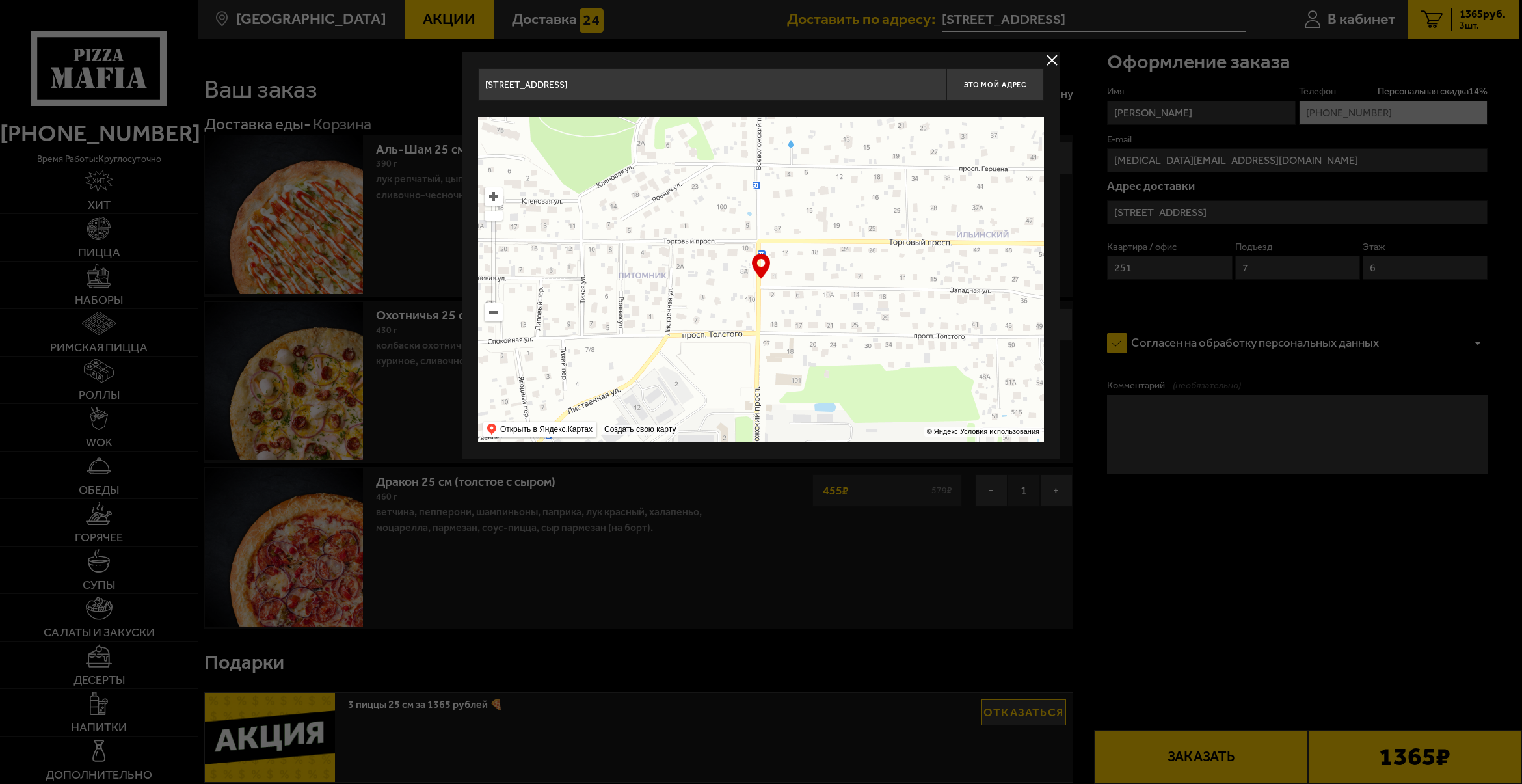
drag, startPoint x: 837, startPoint y: 316, endPoint x: 839, endPoint y: 358, distance: 42.0
click at [839, 365] on ymaps at bounding box center [761, 279] width 566 height 326
type input "[STREET_ADDRESS]"
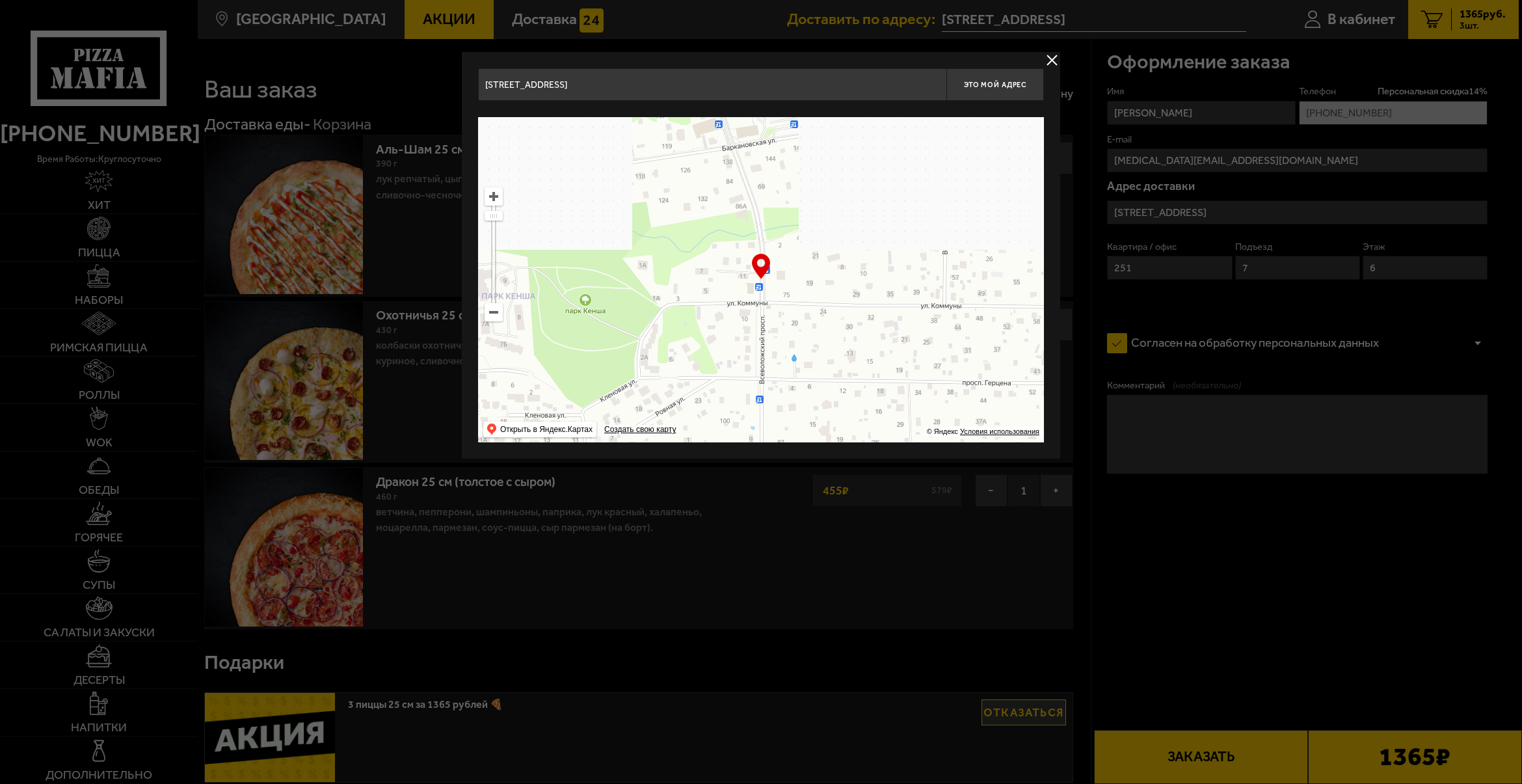
drag, startPoint x: 839, startPoint y: 349, endPoint x: 839, endPoint y: 378, distance: 29.0
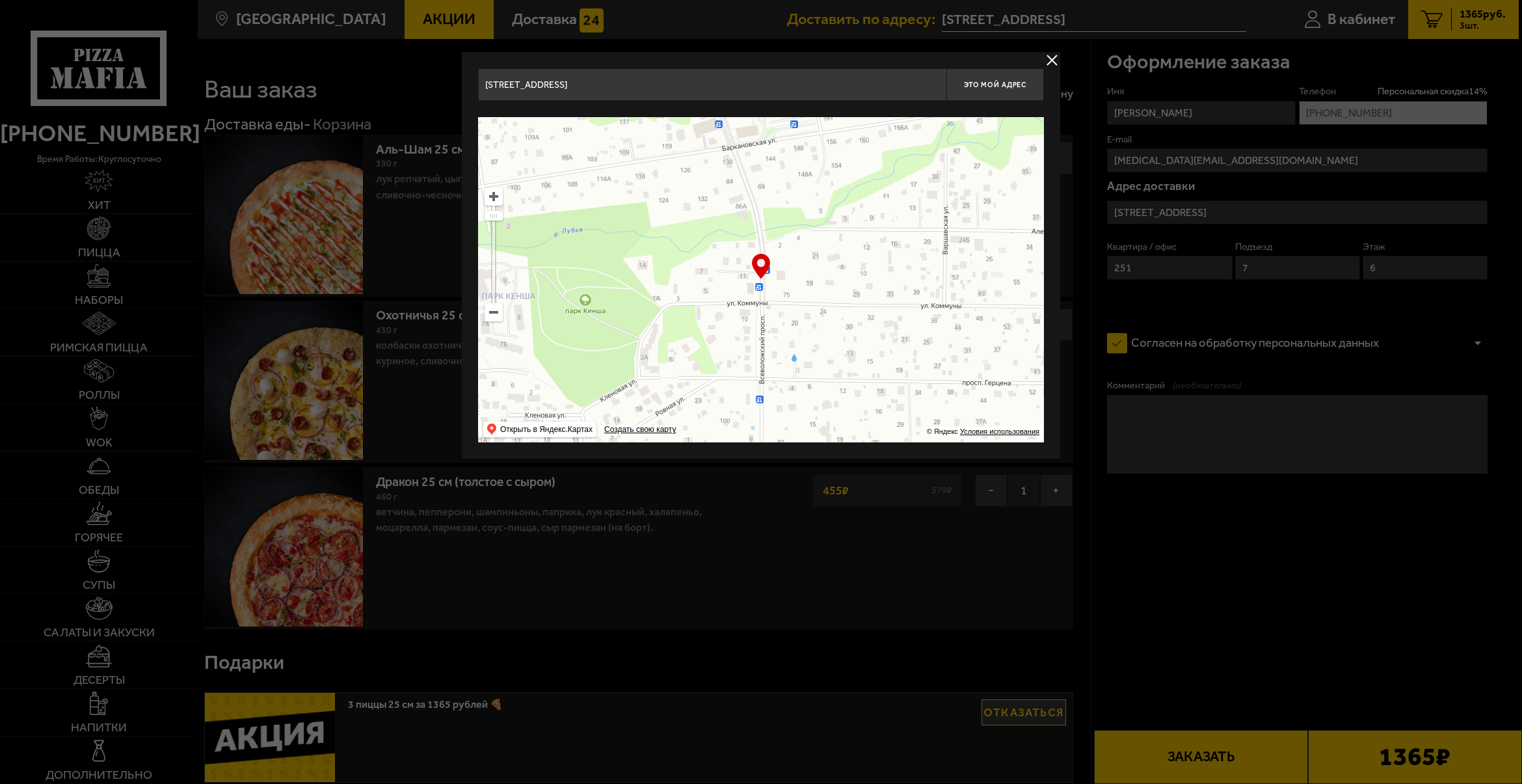
click at [839, 378] on ymaps at bounding box center [761, 279] width 566 height 326
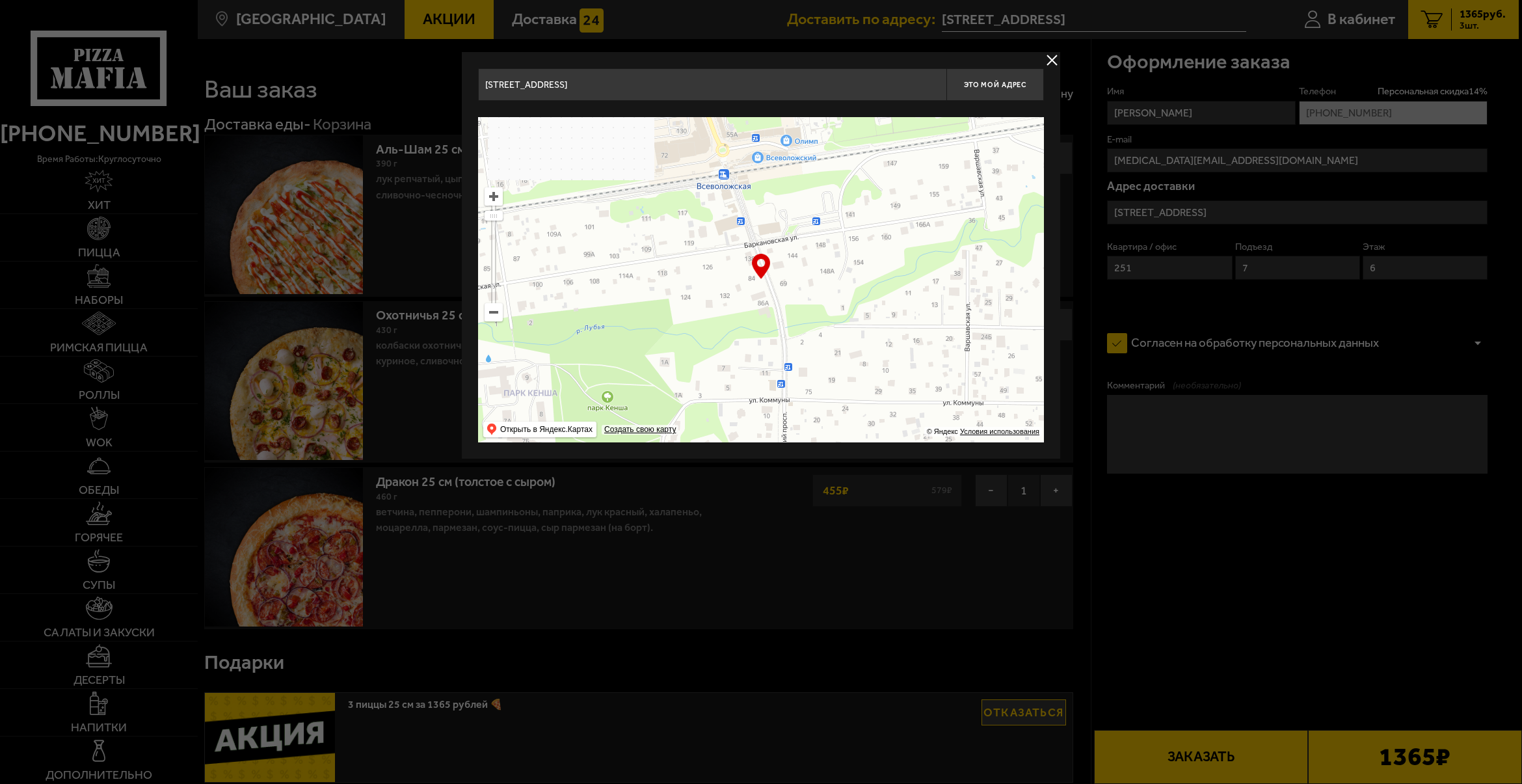
drag, startPoint x: 827, startPoint y: 293, endPoint x: 859, endPoint y: 444, distance: 154.4
click at [859, 447] on div "[STREET_ADDRESS] Это мой адрес Найдите адрес перетащив карту … © Яндекс Условия…" at bounding box center [761, 256] width 599 height 407
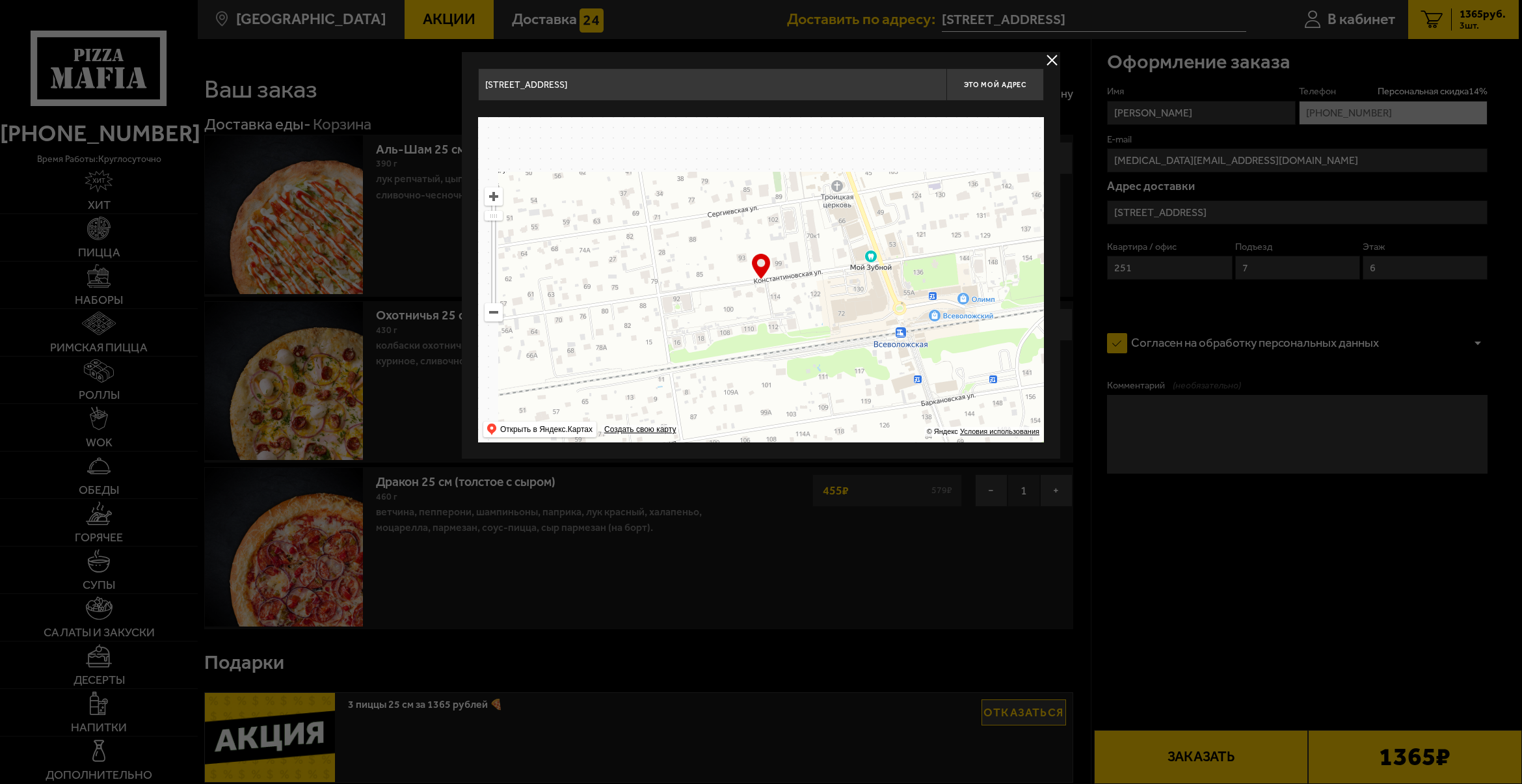
drag, startPoint x: 840, startPoint y: 360, endPoint x: 1026, endPoint y: 322, distance: 189.8
click at [1026, 326] on ymaps at bounding box center [761, 279] width 566 height 326
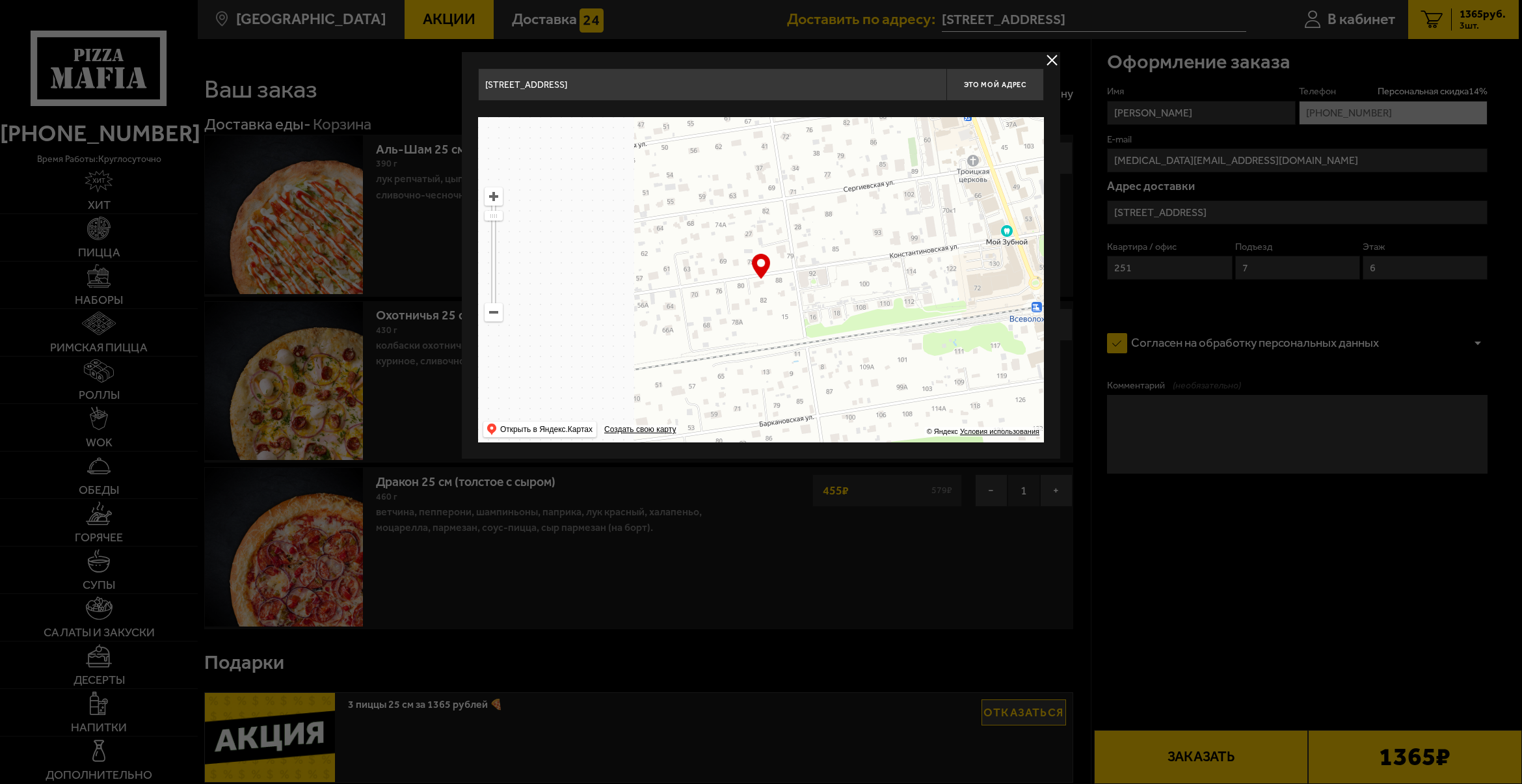
type input "[STREET_ADDRESS]"
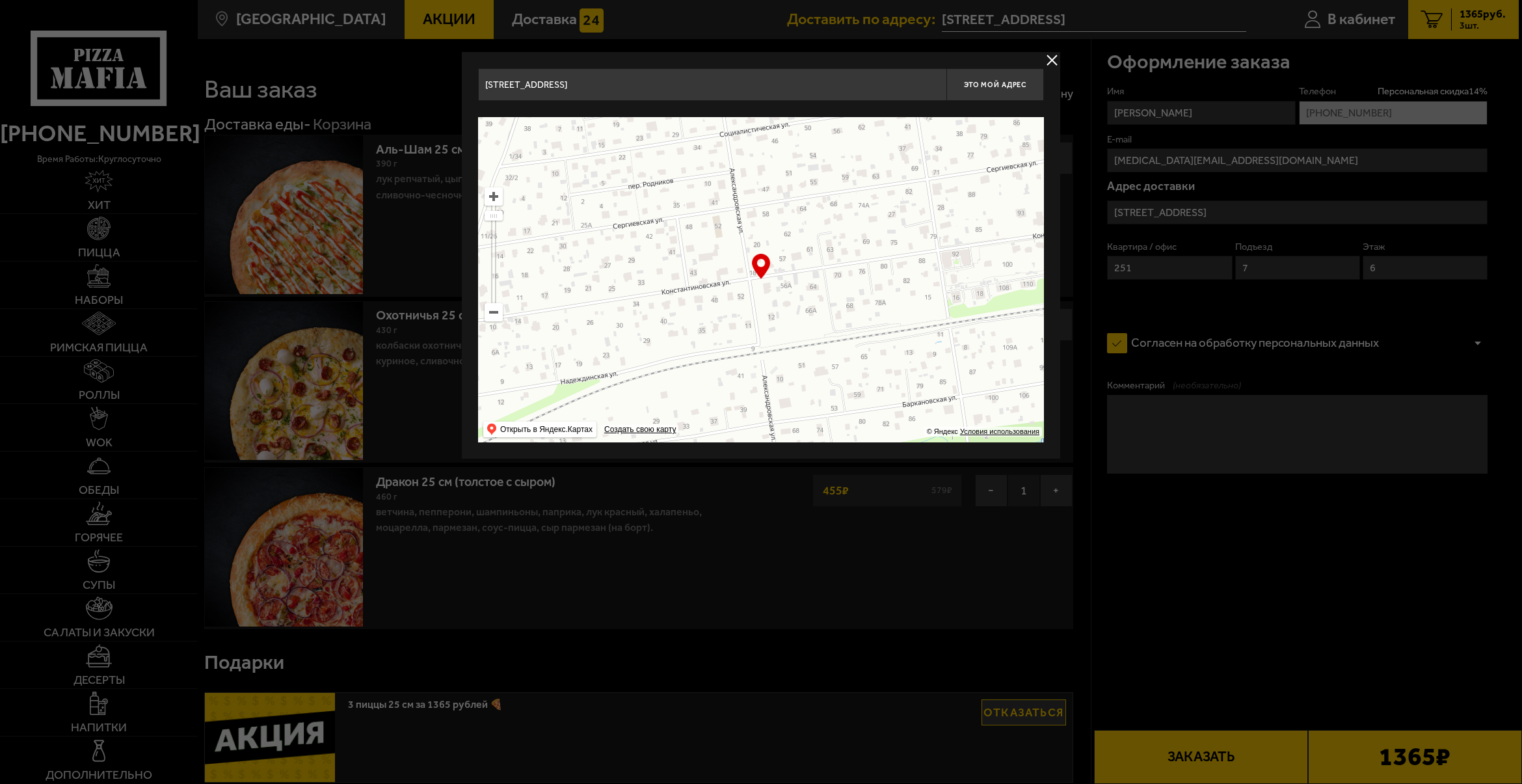
drag, startPoint x: 799, startPoint y: 339, endPoint x: 941, endPoint y: 320, distance: 143.3
click at [941, 320] on ymaps at bounding box center [761, 279] width 566 height 326
click at [489, 195] on ymaps at bounding box center [494, 196] width 17 height 17
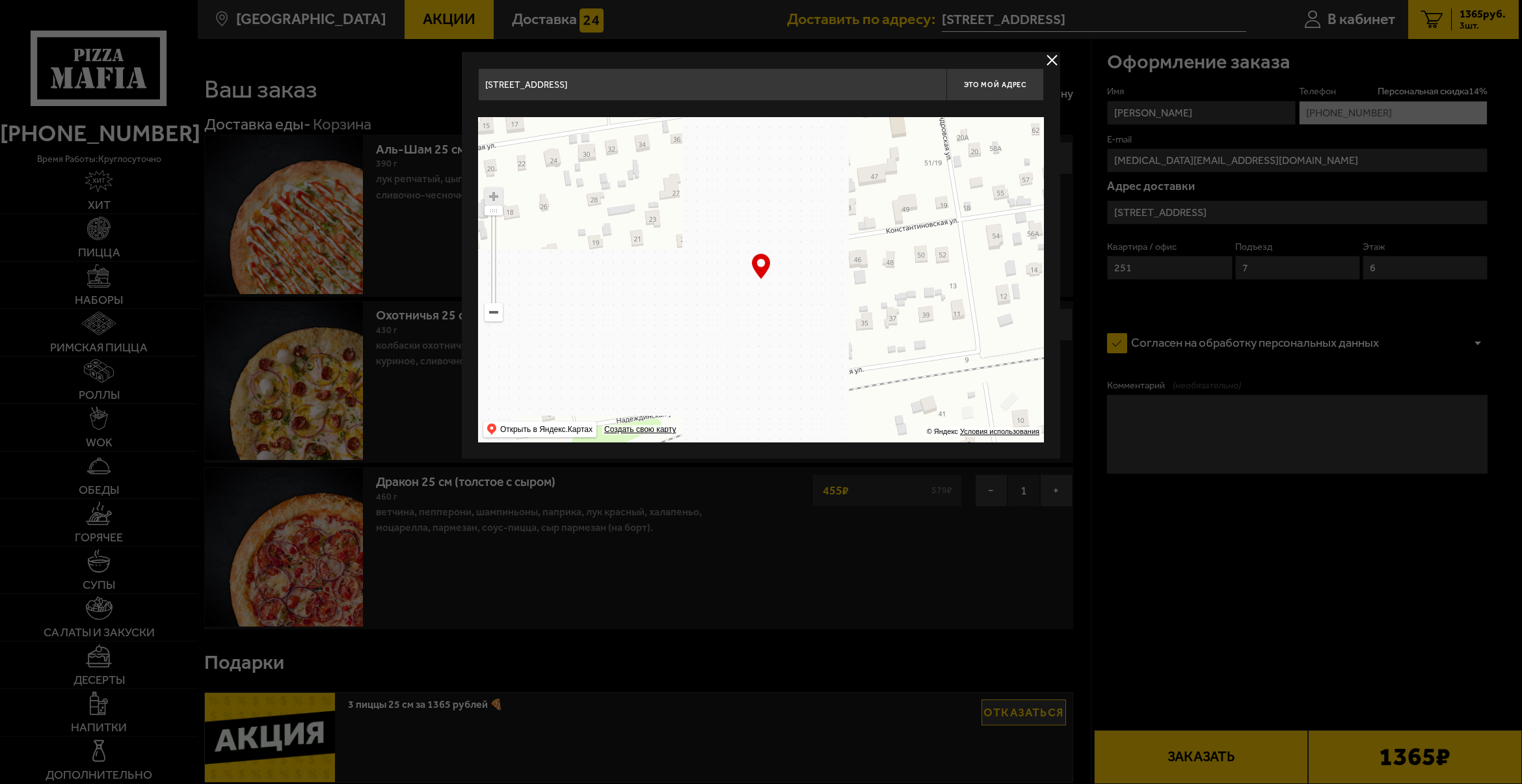
drag, startPoint x: 758, startPoint y: 338, endPoint x: 979, endPoint y: 280, distance: 228.5
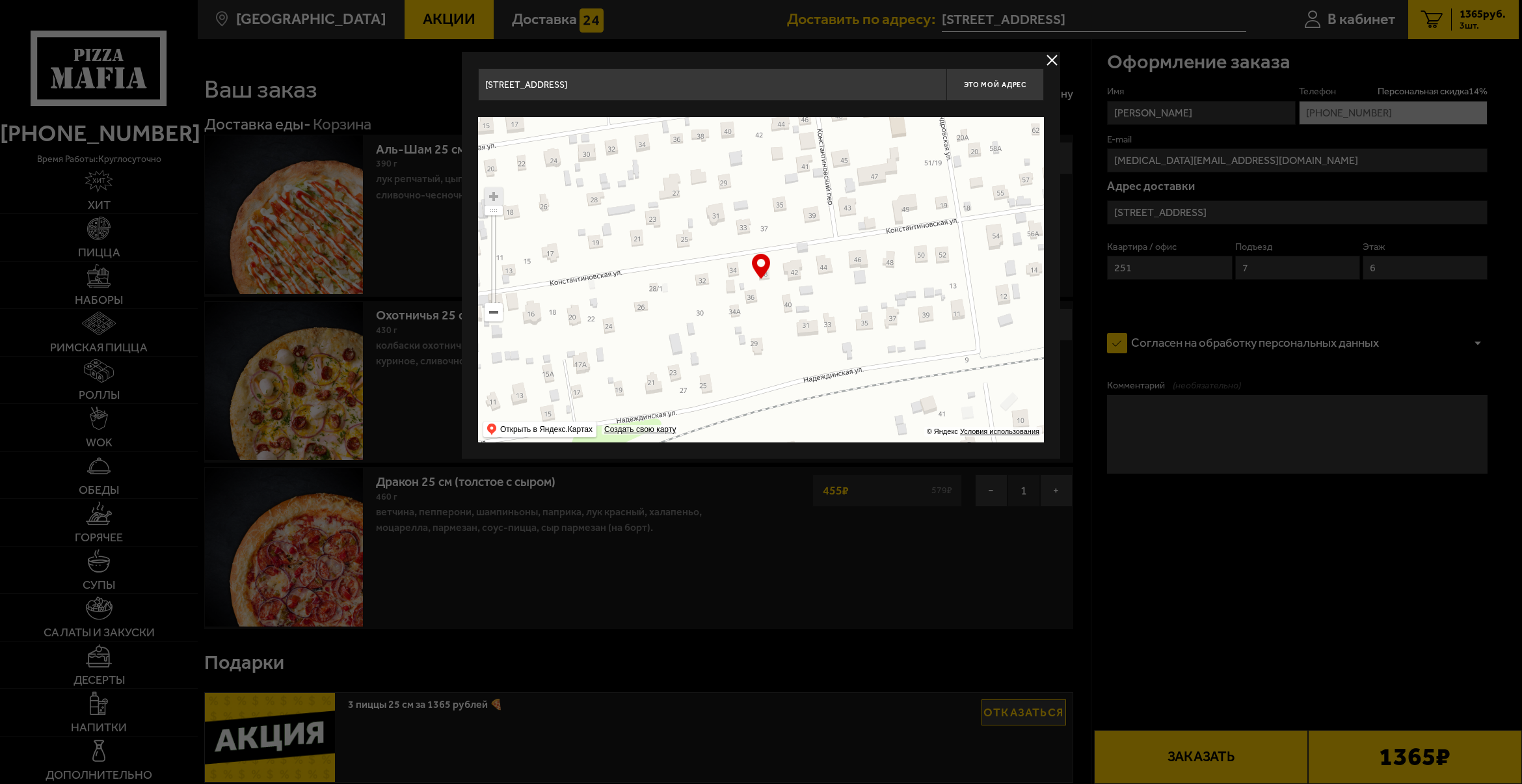
click at [979, 280] on ymaps at bounding box center [761, 279] width 566 height 326
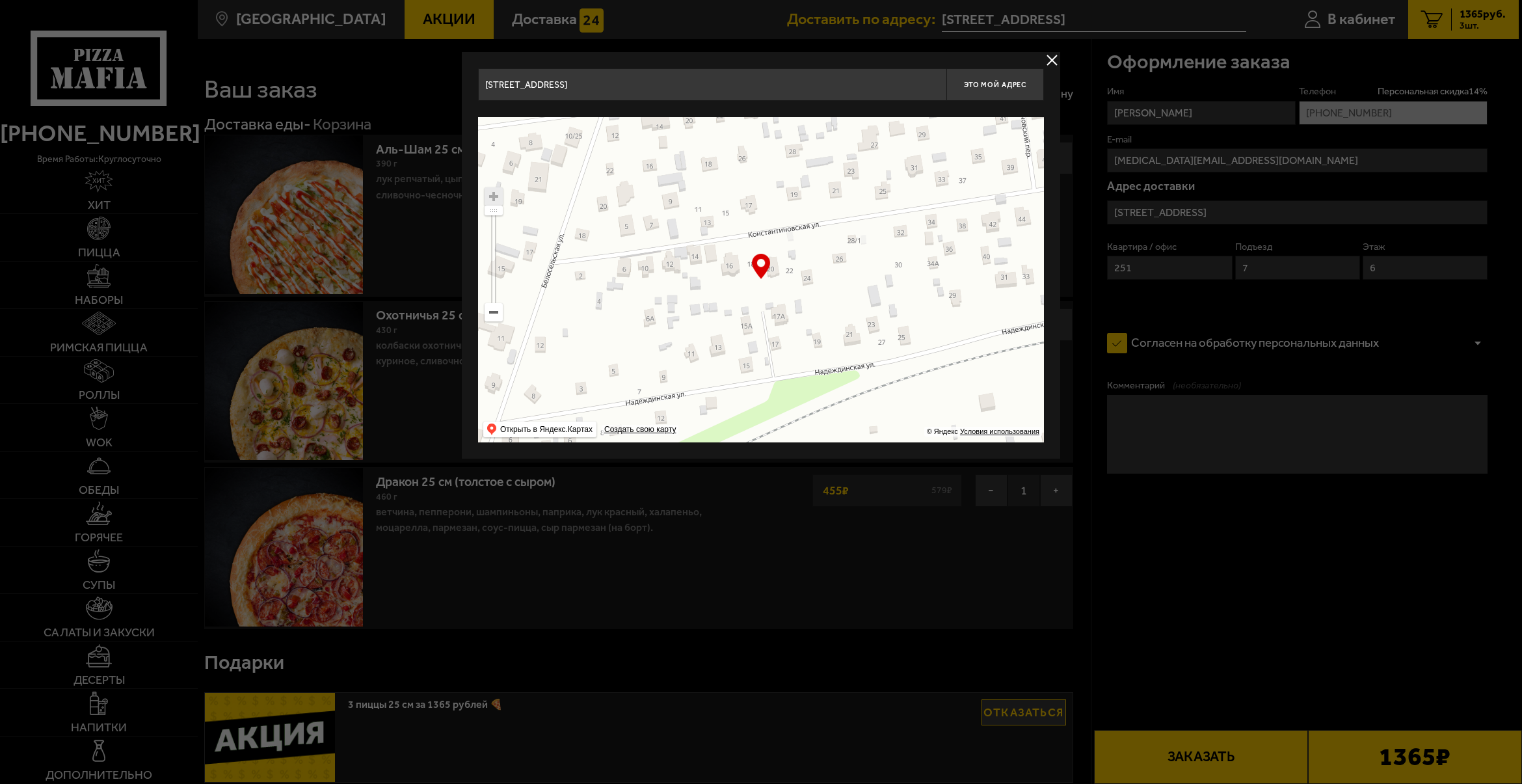
drag, startPoint x: 780, startPoint y: 333, endPoint x: 929, endPoint y: 301, distance: 152.4
click at [929, 301] on ymaps at bounding box center [761, 279] width 566 height 326
type input "[STREET_ADDRESS]"
drag, startPoint x: 895, startPoint y: 303, endPoint x: 908, endPoint y: 303, distance: 13.0
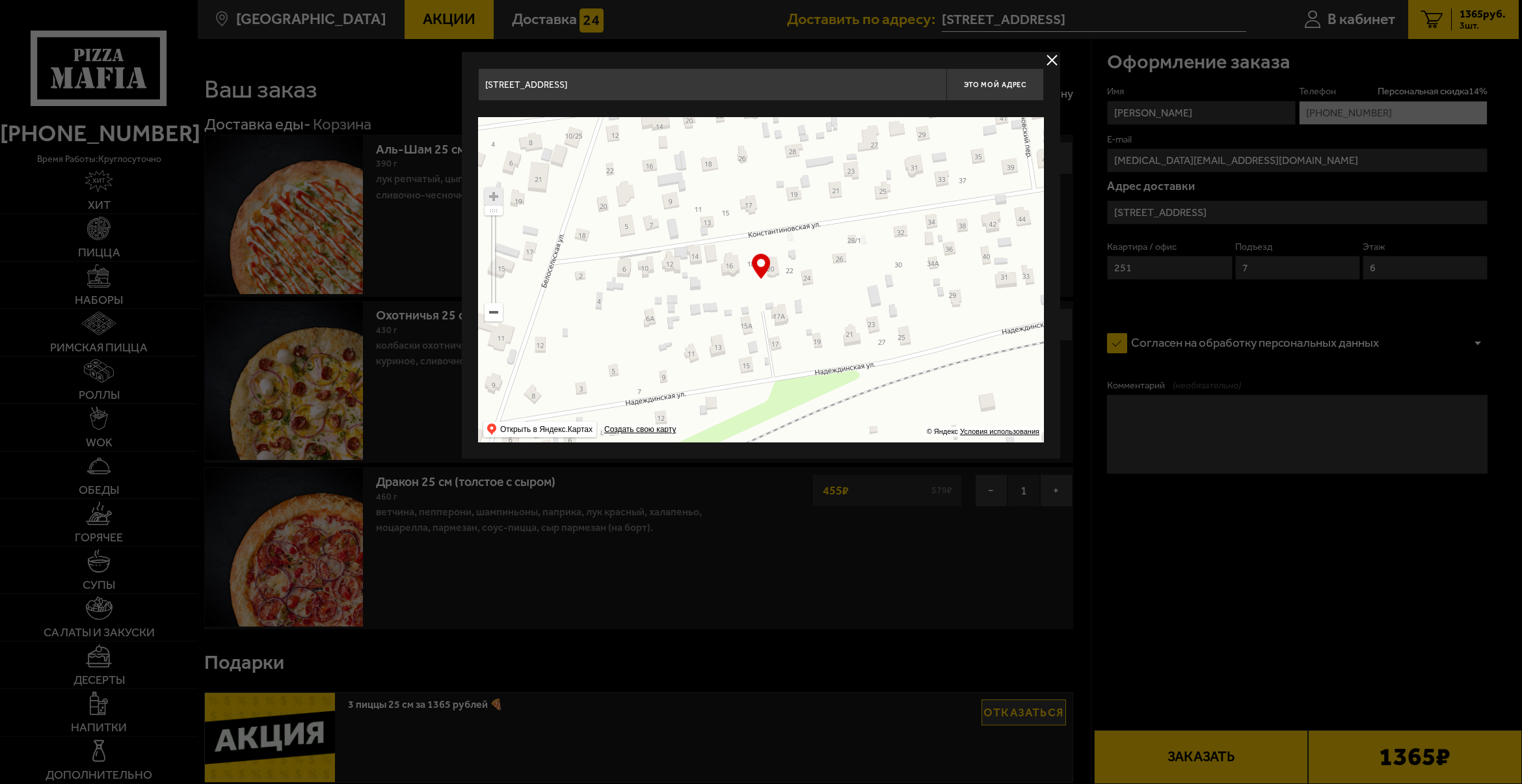
click at [905, 303] on ymaps at bounding box center [761, 279] width 566 height 326
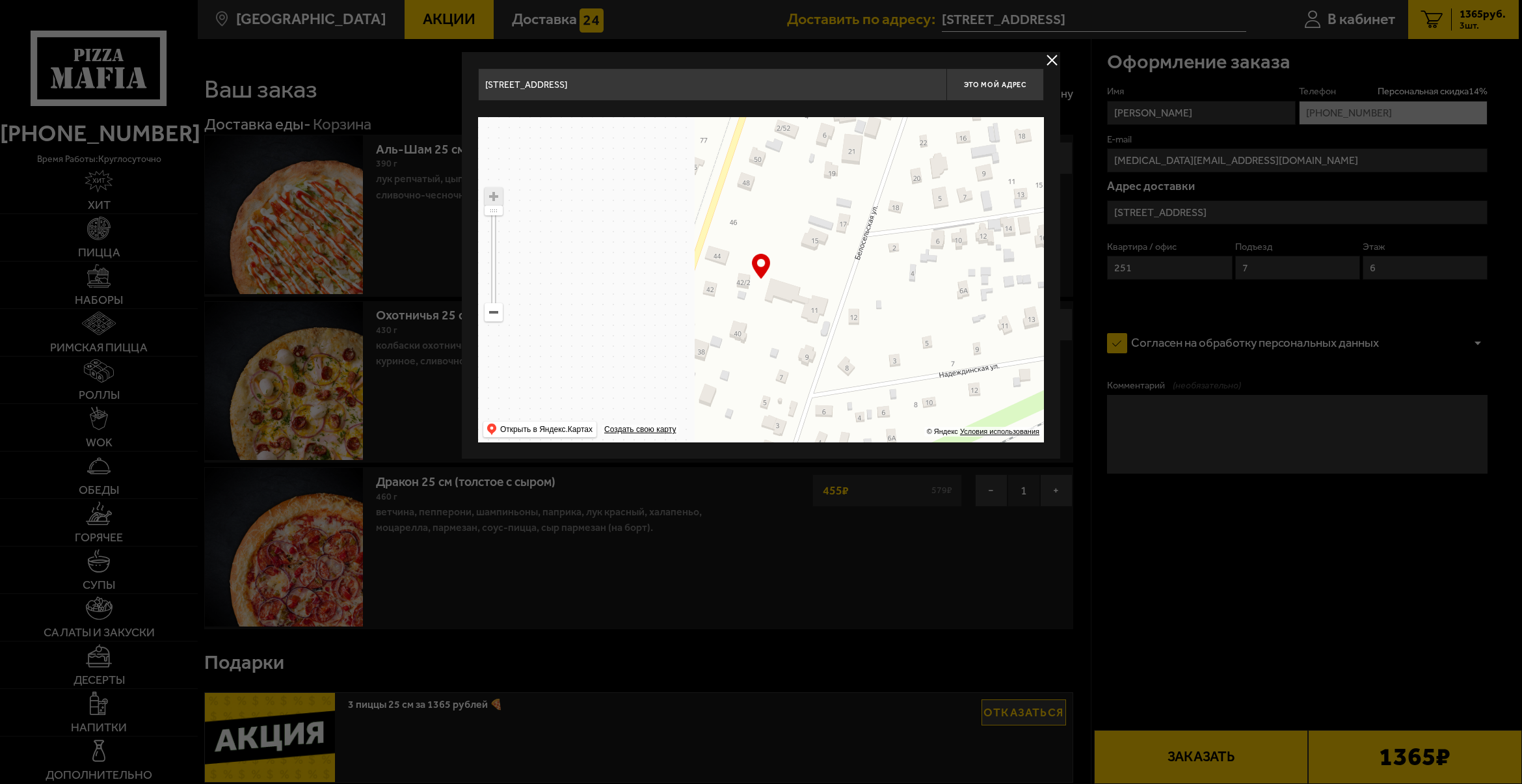
type input "[STREET_ADDRESS]"
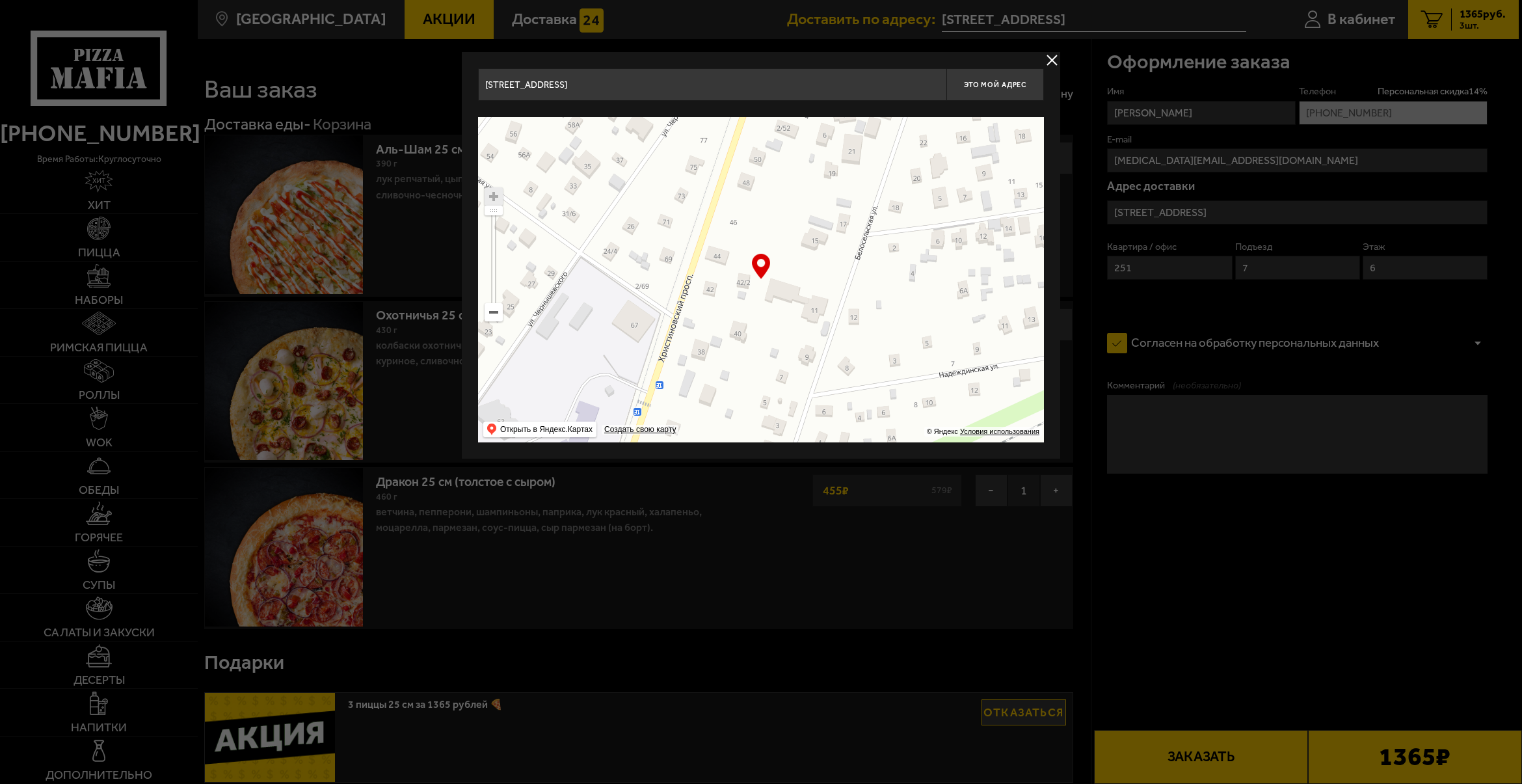
type input "[STREET_ADDRESS]"
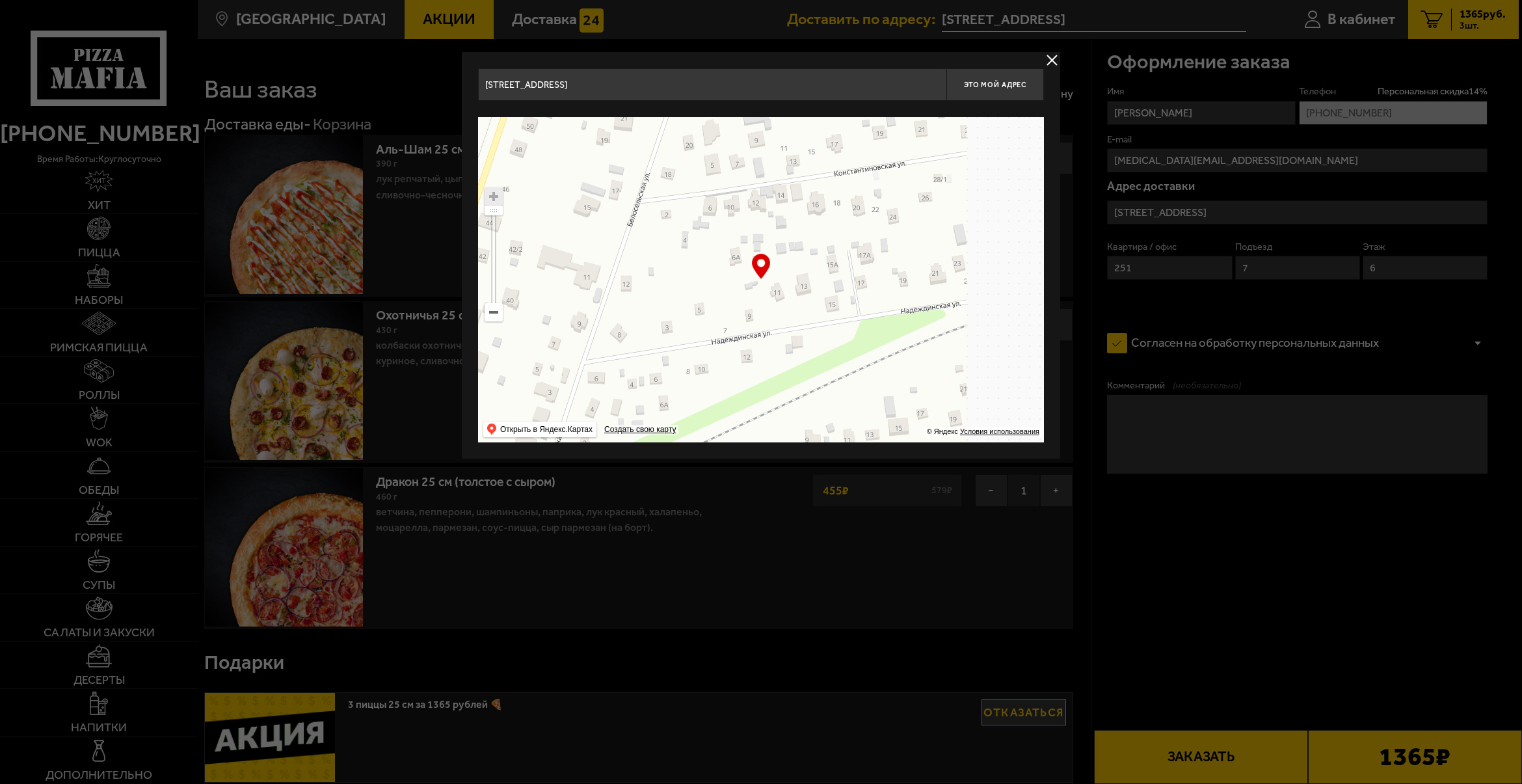
drag, startPoint x: 852, startPoint y: 326, endPoint x: 672, endPoint y: 298, distance: 182.2
click at [596, 293] on ymaps at bounding box center [761, 279] width 566 height 326
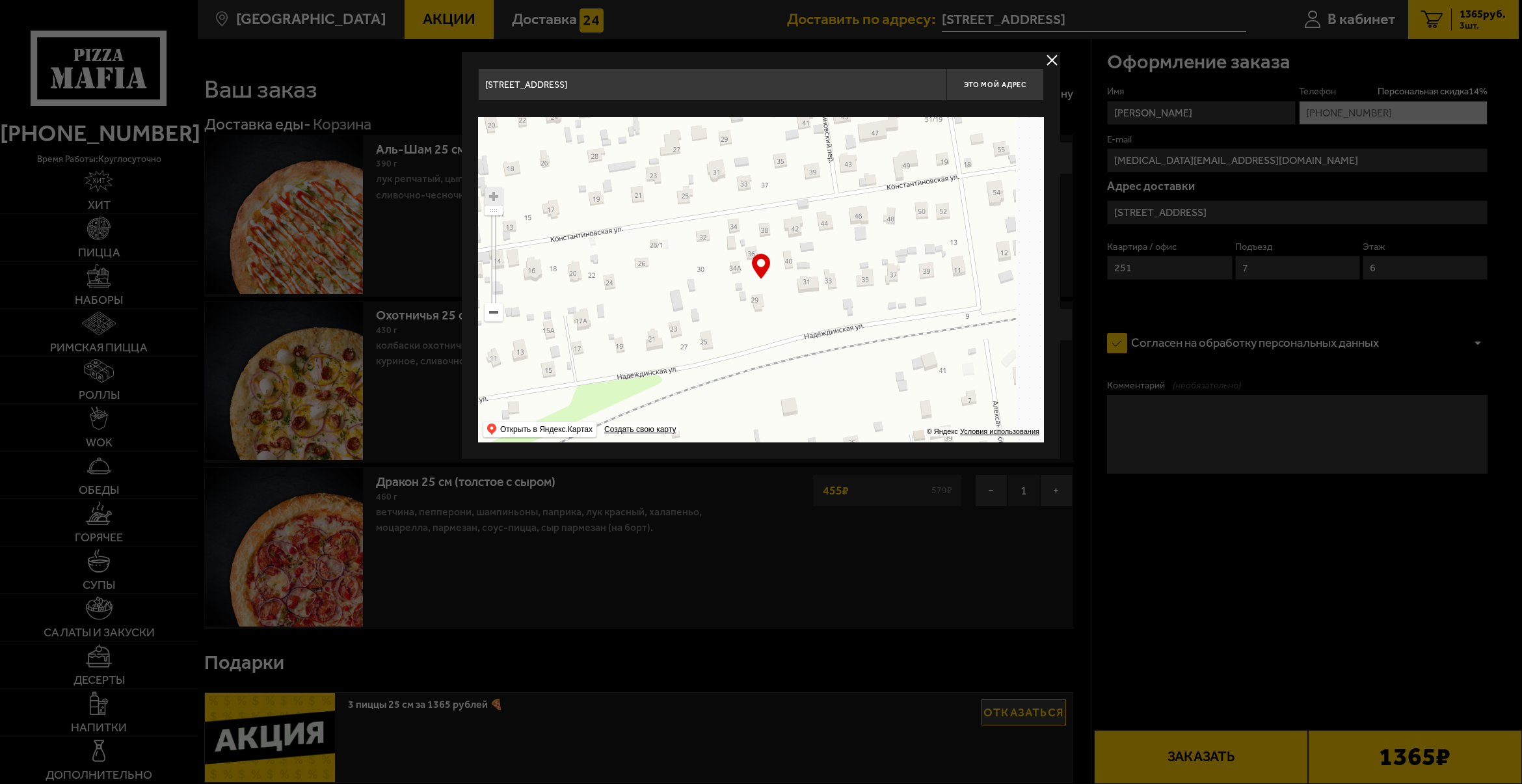
drag, startPoint x: 756, startPoint y: 298, endPoint x: 740, endPoint y: 305, distance: 17.5
click at [709, 305] on ymaps at bounding box center [761, 279] width 566 height 326
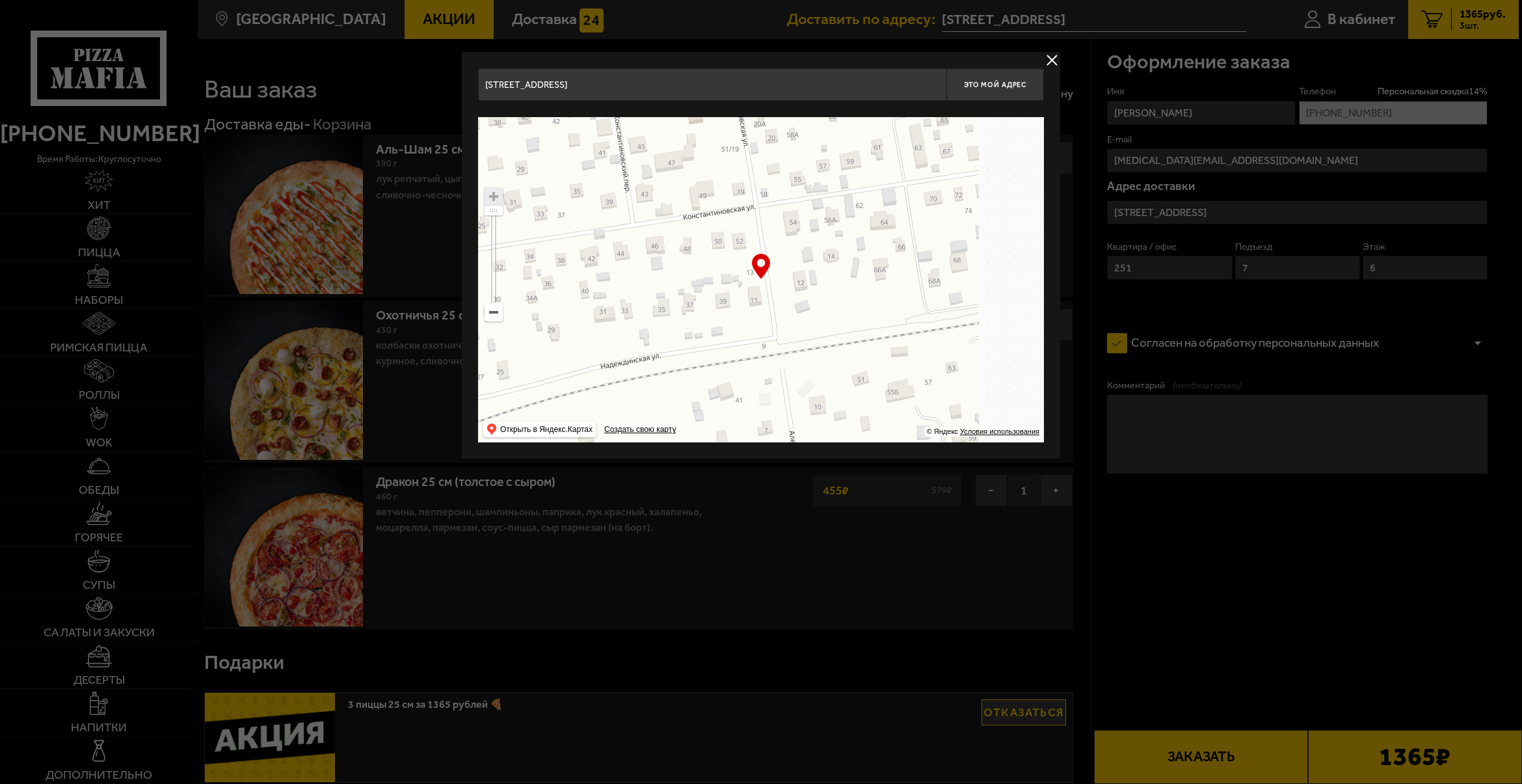
drag, startPoint x: 885, startPoint y: 316, endPoint x: 749, endPoint y: 375, distance: 148.2
click at [757, 376] on ymaps at bounding box center [761, 279] width 566 height 326
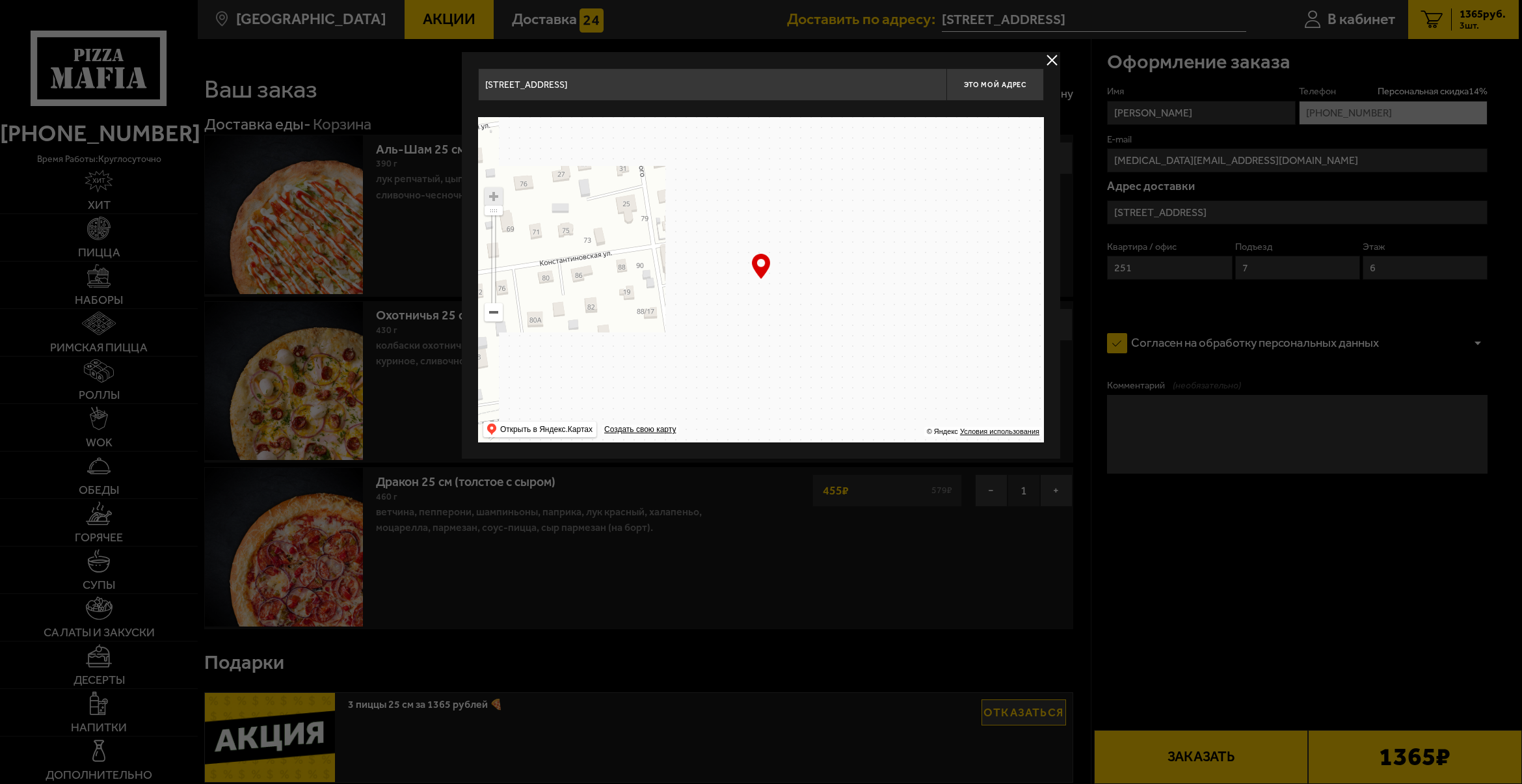
drag, startPoint x: 859, startPoint y: 351, endPoint x: 737, endPoint y: 385, distance: 126.6
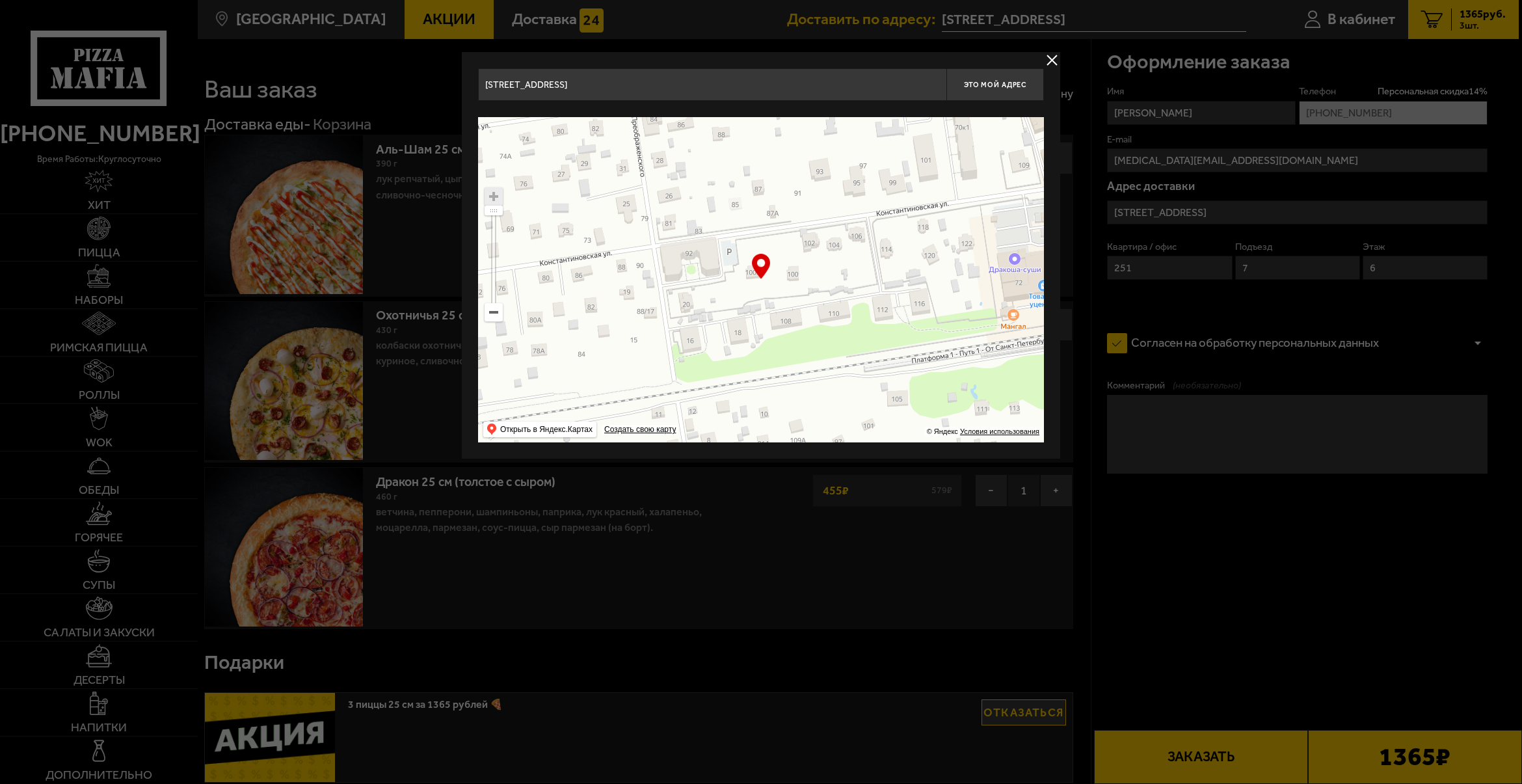
click at [740, 385] on ymaps at bounding box center [761, 279] width 566 height 326
type input "[STREET_ADDRESS]"
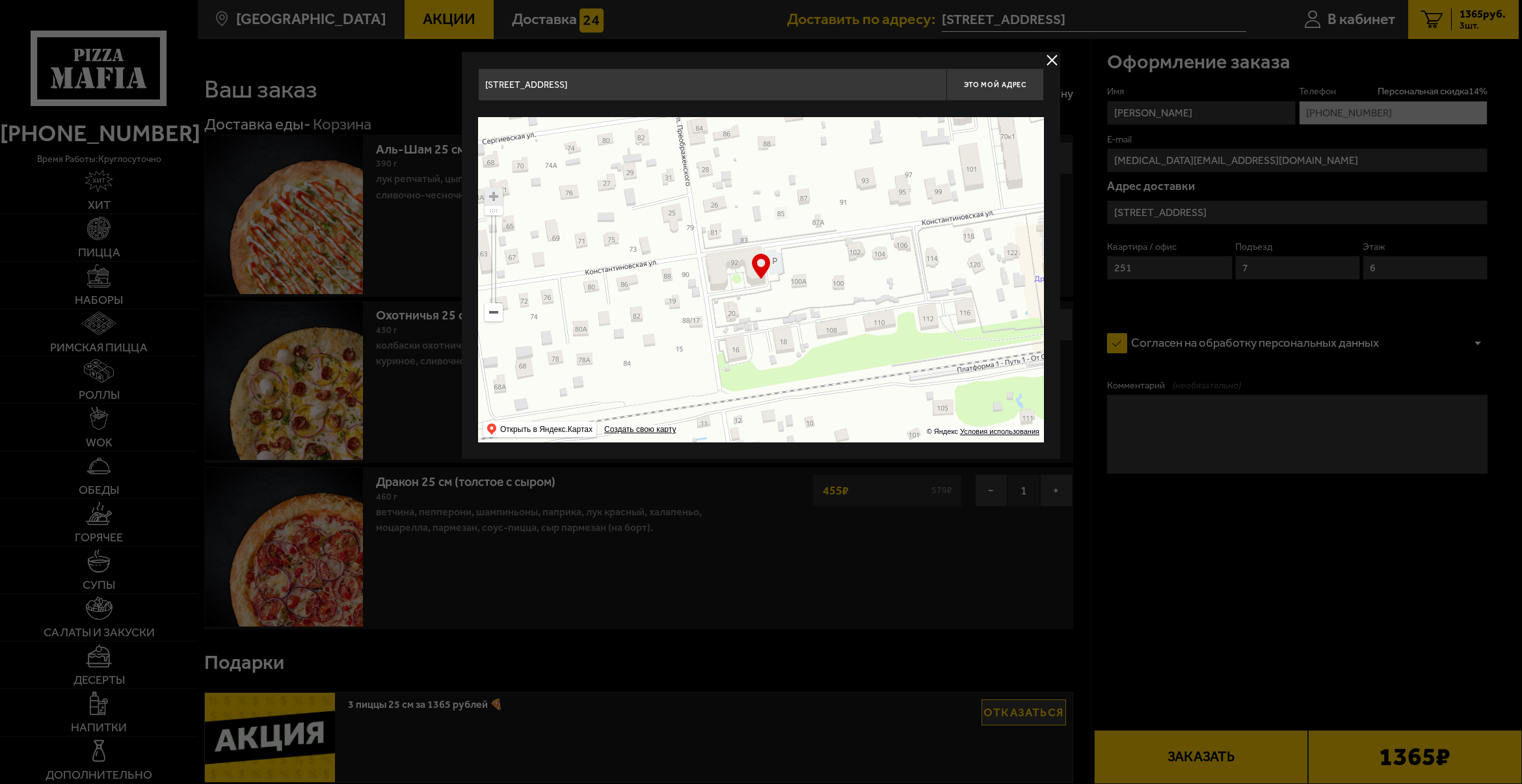
drag, startPoint x: 825, startPoint y: 363, endPoint x: 1037, endPoint y: 358, distance: 212.1
click at [1036, 358] on ymaps at bounding box center [761, 279] width 566 height 326
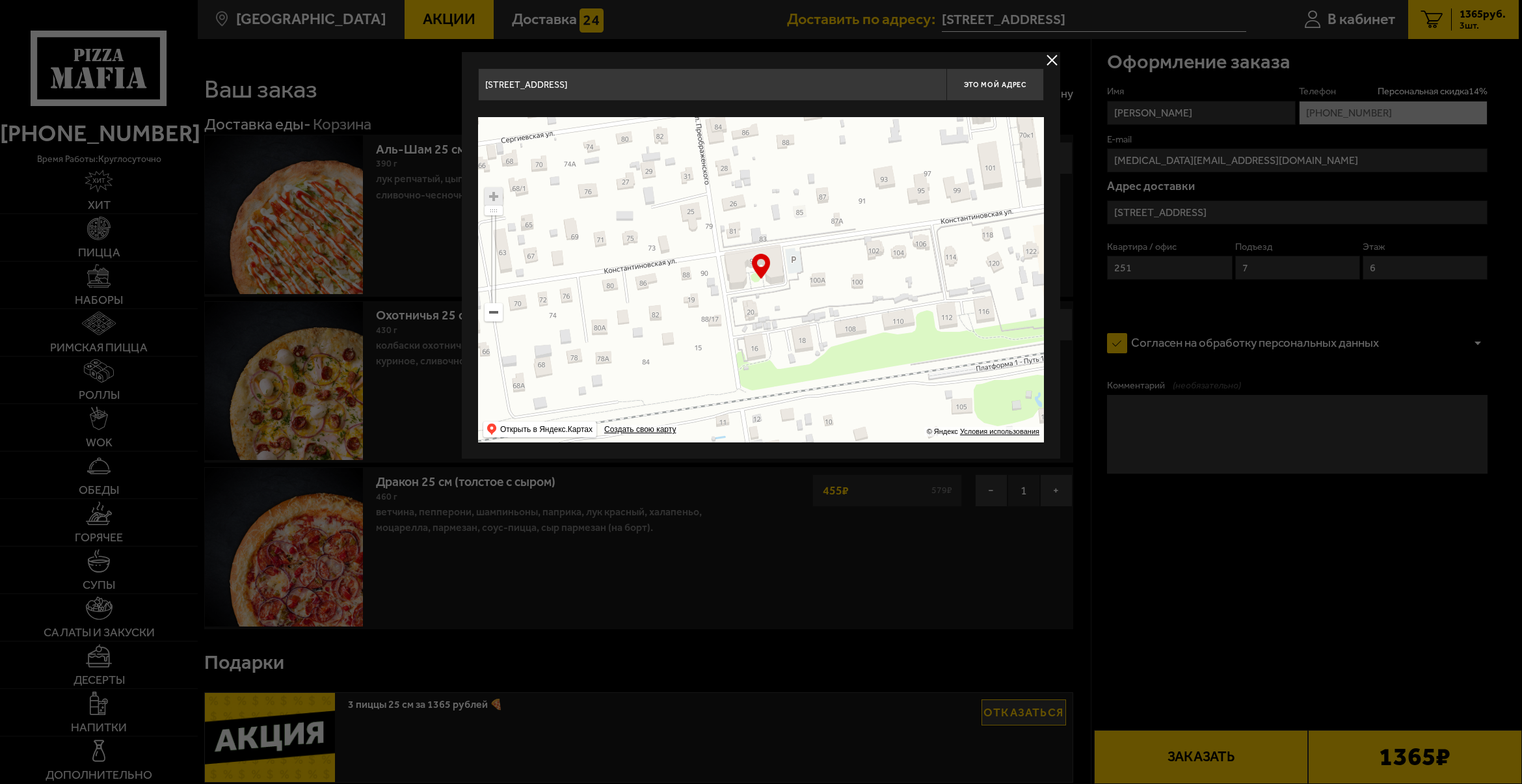
type input "[STREET_ADDRESS]"
click at [490, 192] on ymaps at bounding box center [494, 196] width 17 height 17
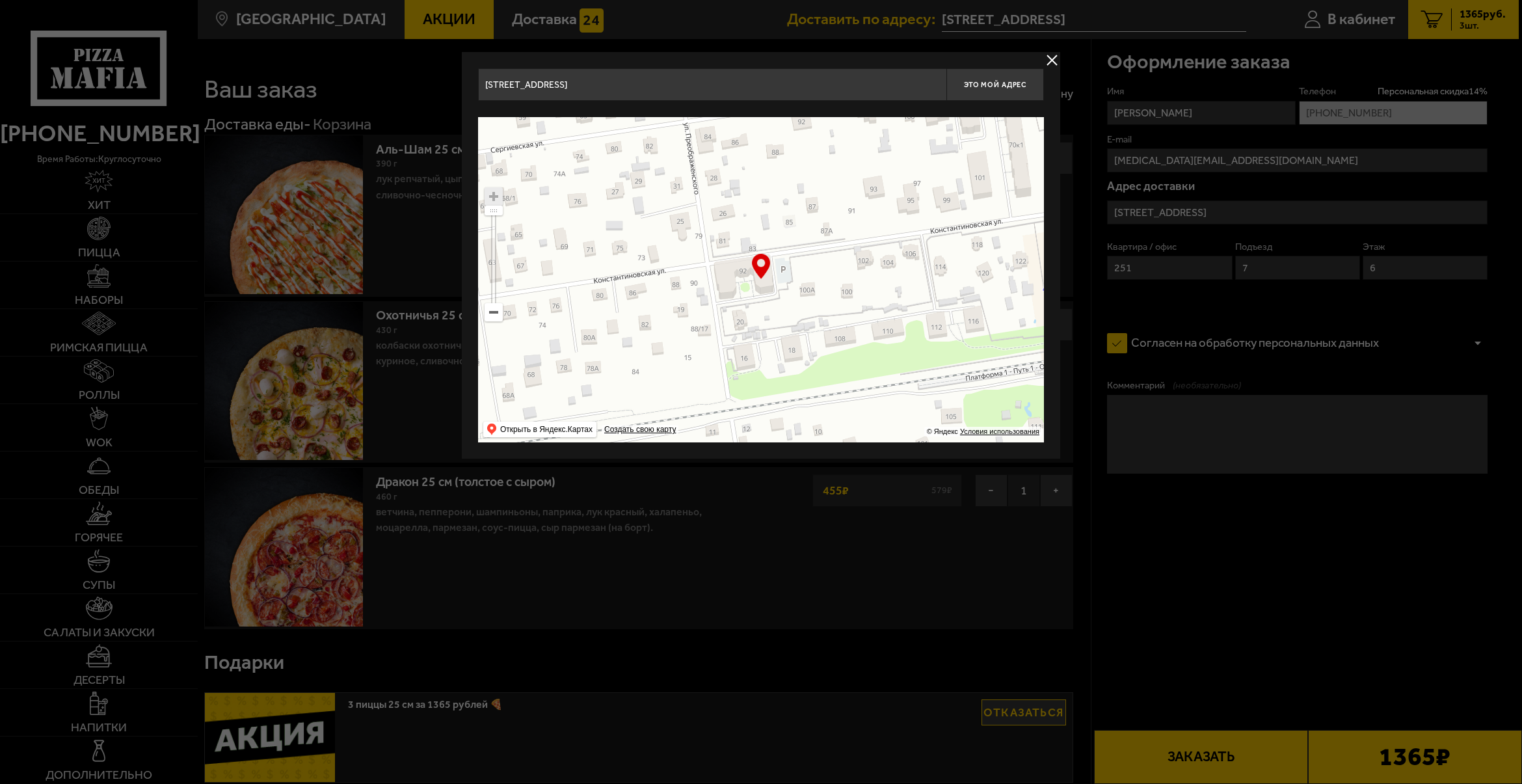
drag, startPoint x: 714, startPoint y: 303, endPoint x: 704, endPoint y: 312, distance: 13.5
click at [704, 312] on ymaps at bounding box center [761, 279] width 566 height 326
click at [1007, 82] on span "Это мой адрес" at bounding box center [995, 84] width 62 height 8
click at [986, 86] on span "Это мой адрес" at bounding box center [995, 84] width 62 height 8
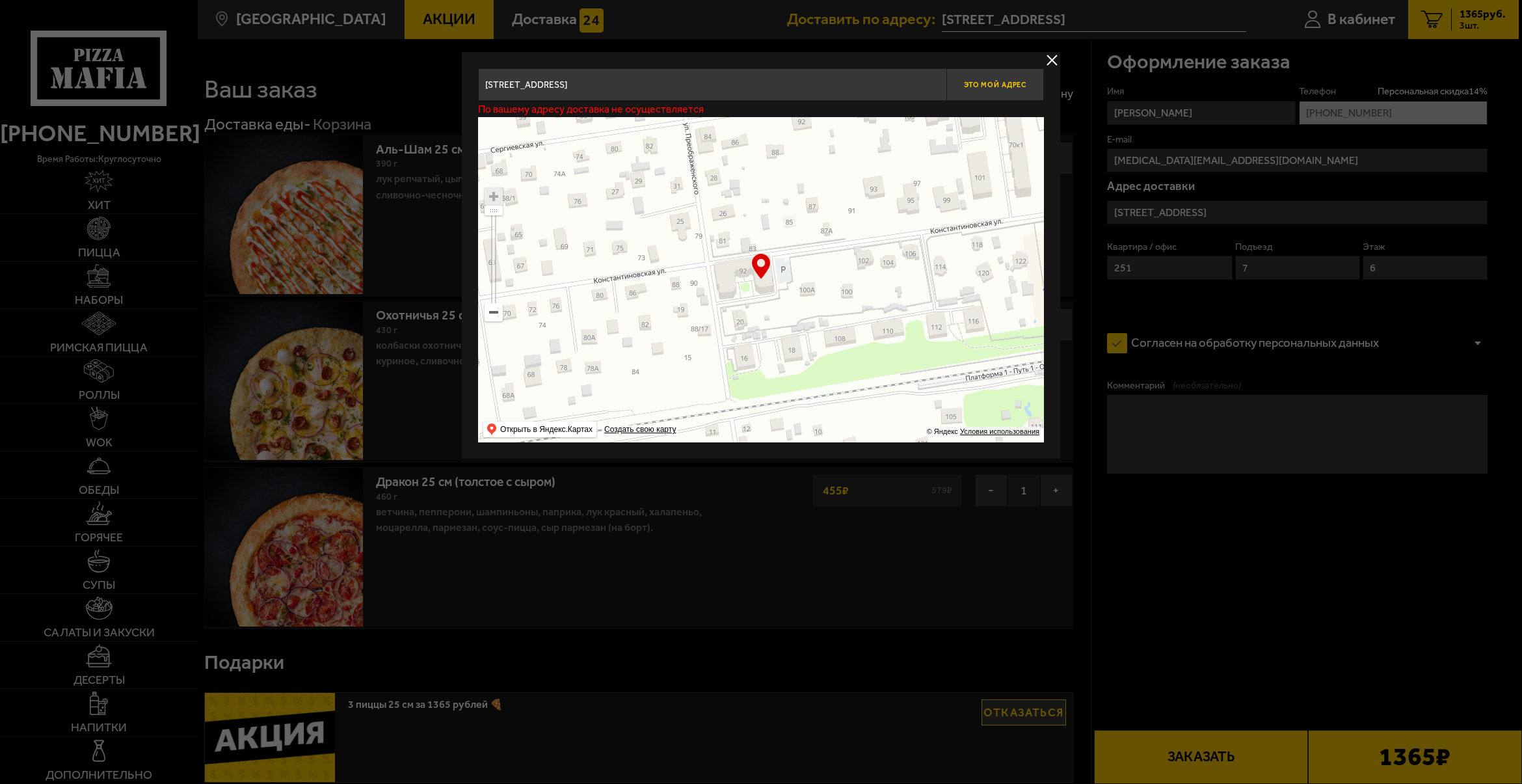
click at [986, 86] on span "Это мой адрес" at bounding box center [995, 84] width 62 height 8
click at [1008, 82] on span "Это мой адрес" at bounding box center [995, 84] width 62 height 8
click at [1007, 82] on span "Это мой адрес" at bounding box center [995, 84] width 62 height 8
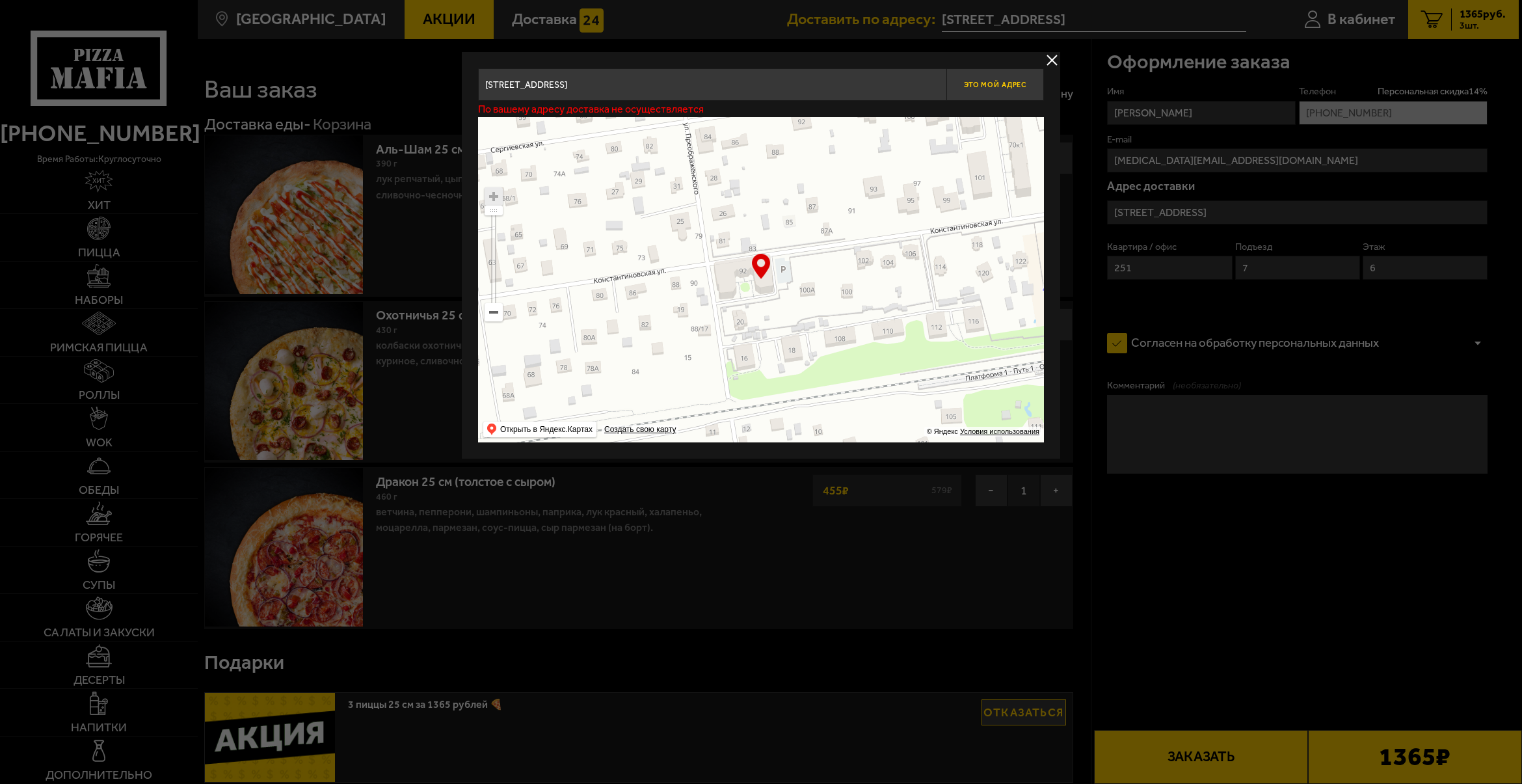
click at [1007, 82] on span "Это мой адрес" at bounding box center [995, 84] width 62 height 8
click at [1049, 59] on button "delivery type" at bounding box center [1053, 61] width 16 height 16
